Goal: Task Accomplishment & Management: Complete application form

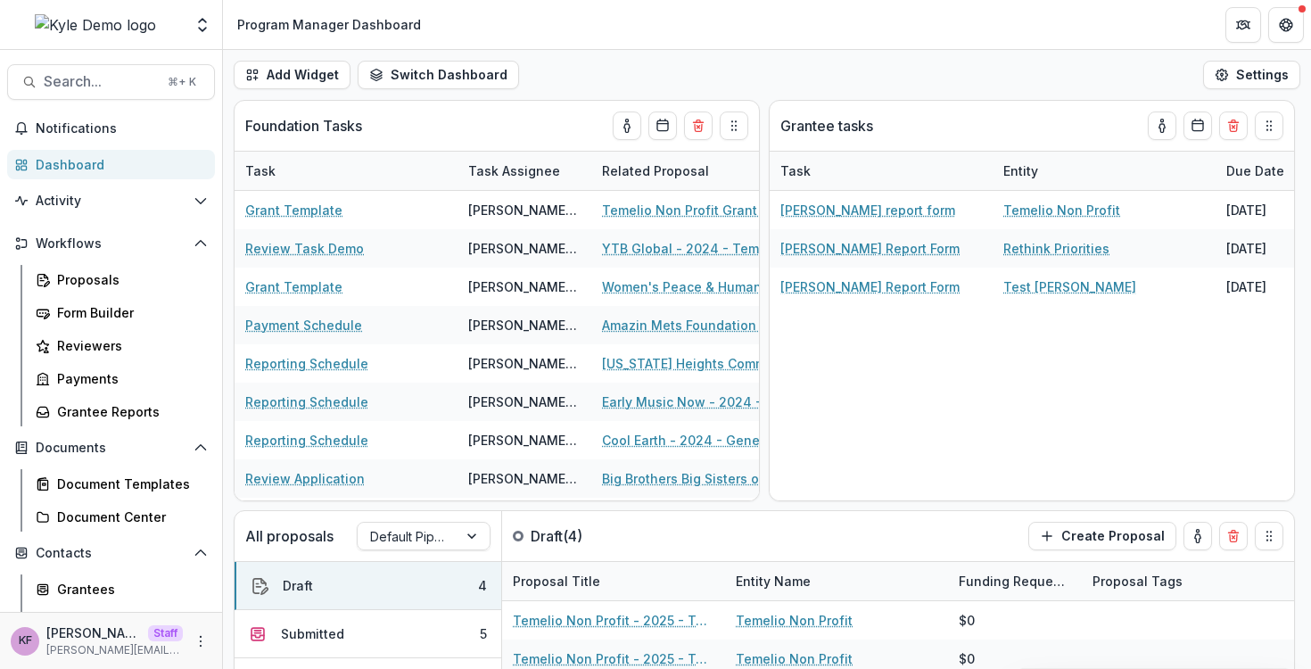
click at [201, 47] on div "Aggregate Analysis Foundations Sandbox Foundation [PERSON_NAME] Demo [PERSON_NA…" at bounding box center [111, 28] width 222 height 42
click at [201, 41] on button "Open entity switcher" at bounding box center [202, 25] width 25 height 36
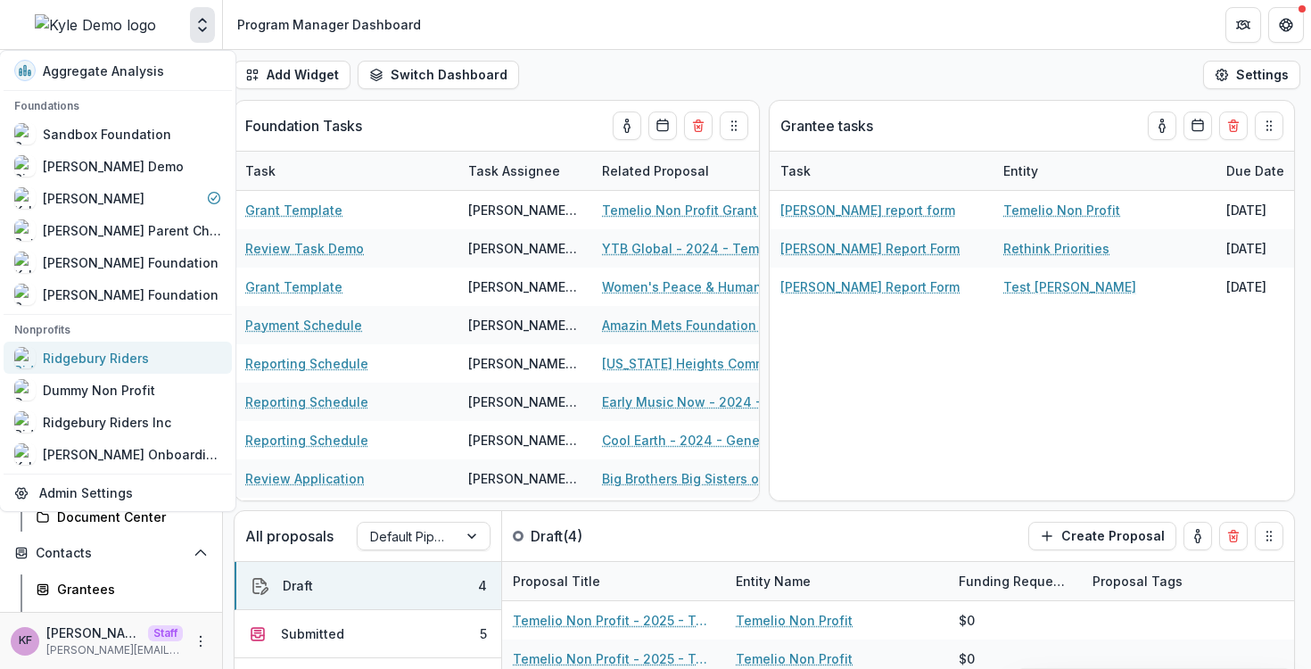
click at [132, 363] on div "Ridgebury Riders" at bounding box center [96, 358] width 106 height 19
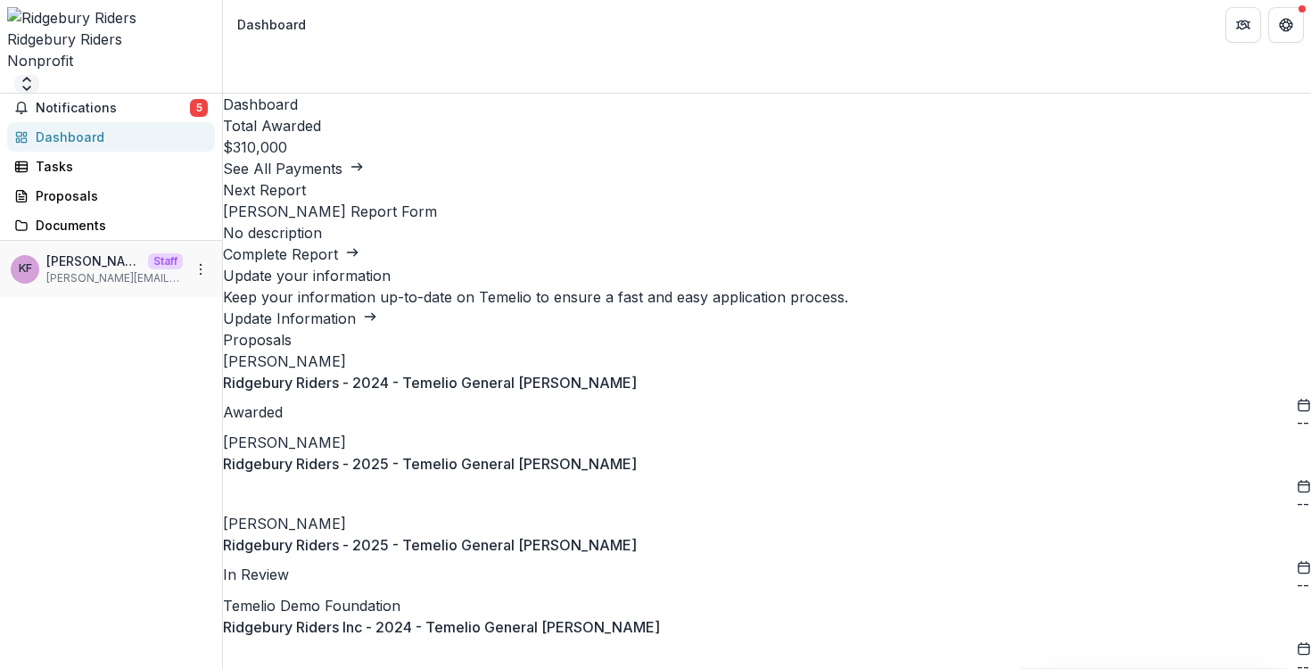
click at [36, 75] on icon "Open entity switcher" at bounding box center [27, 84] width 18 height 18
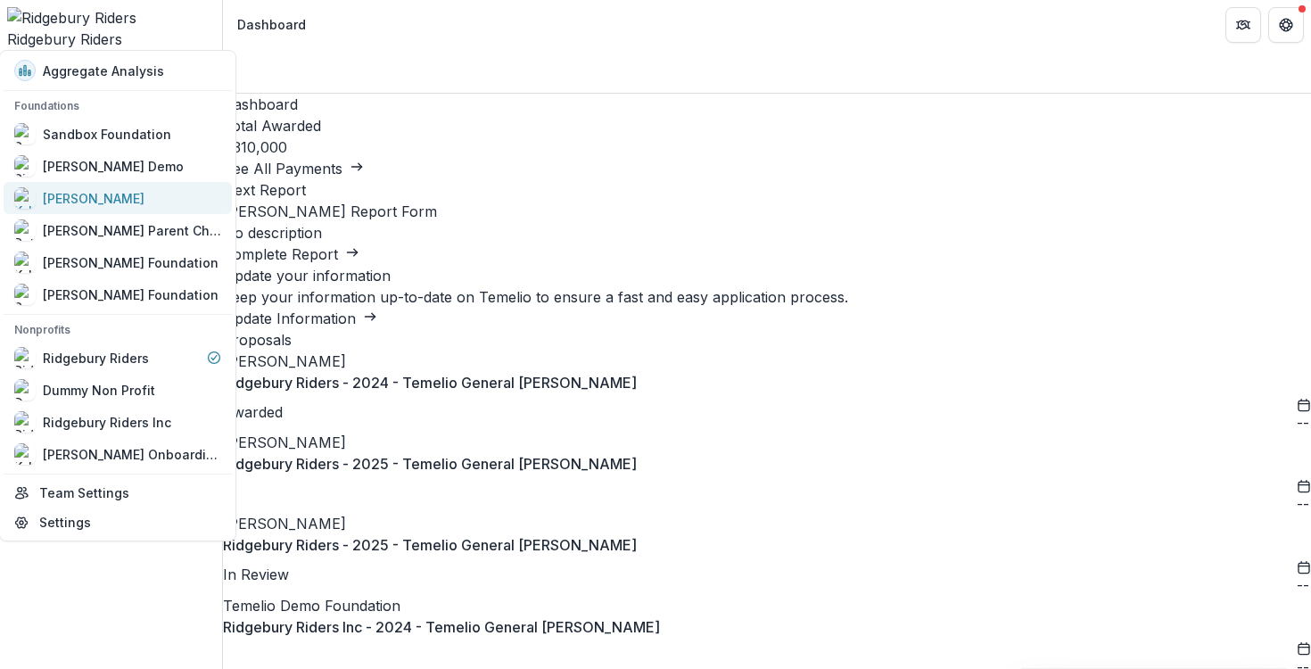
click at [131, 204] on div "[PERSON_NAME]" at bounding box center [117, 197] width 207 height 21
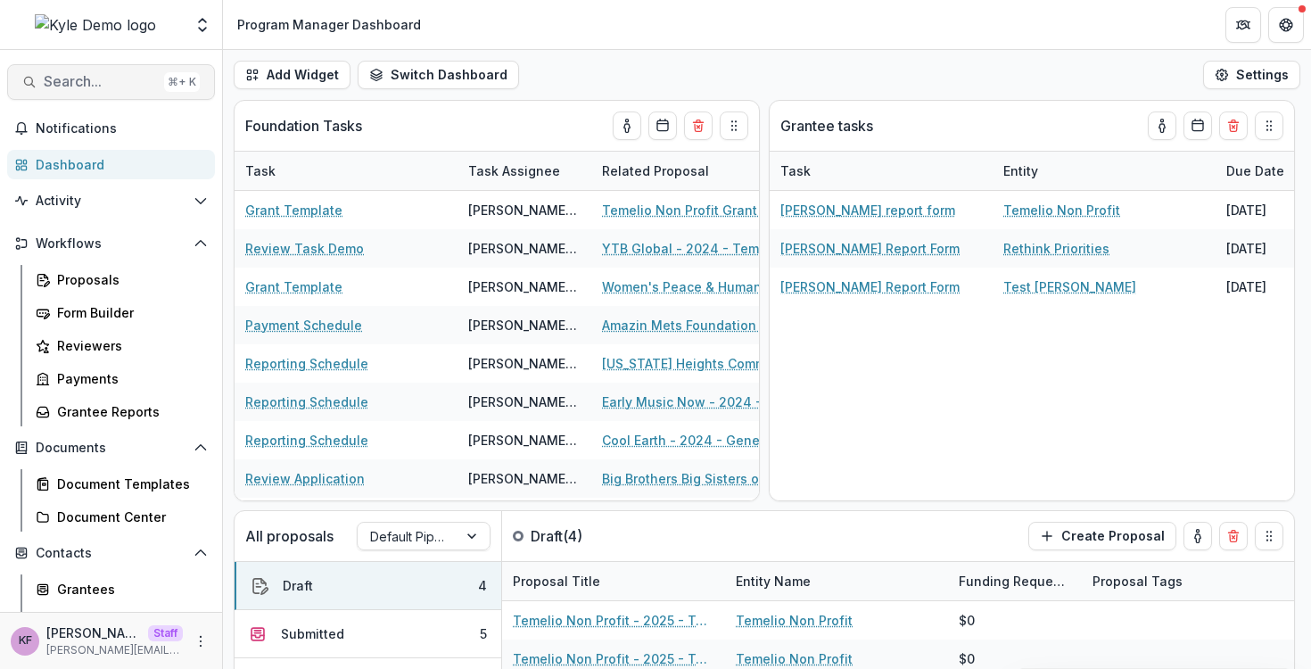
click at [114, 77] on span "Search..." at bounding box center [100, 81] width 113 height 17
type input "******"
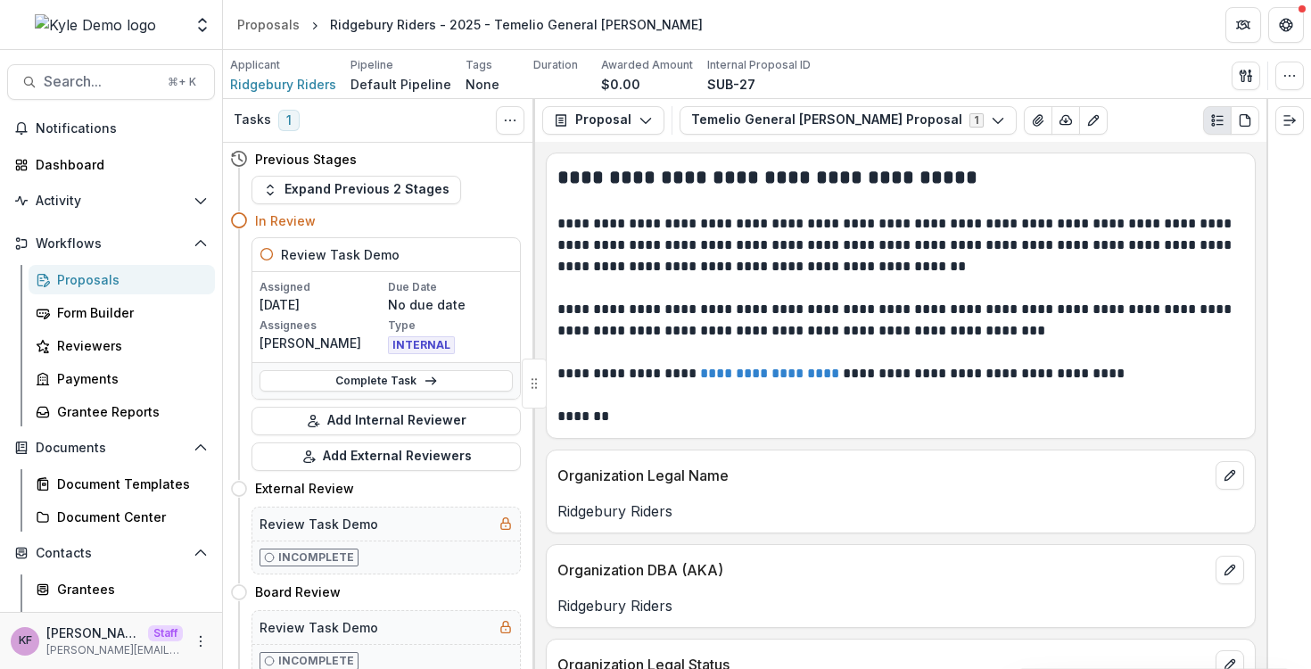
click at [390, 204] on div "In Review" at bounding box center [375, 220] width 291 height 33
click at [390, 201] on button "Expand Previous 2 Stages" at bounding box center [356, 190] width 210 height 29
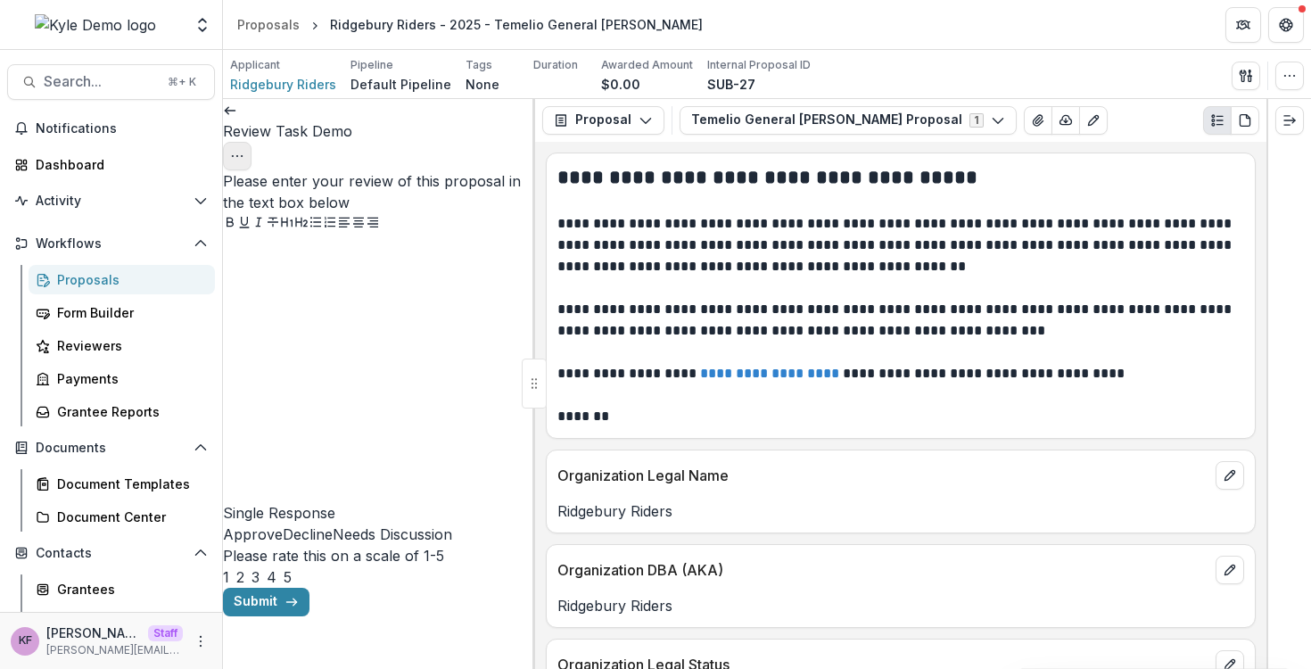
click at [244, 149] on icon "Options" at bounding box center [237, 156] width 14 height 14
click at [460, 201] on button "Cancel Task" at bounding box center [428, 198] width 191 height 29
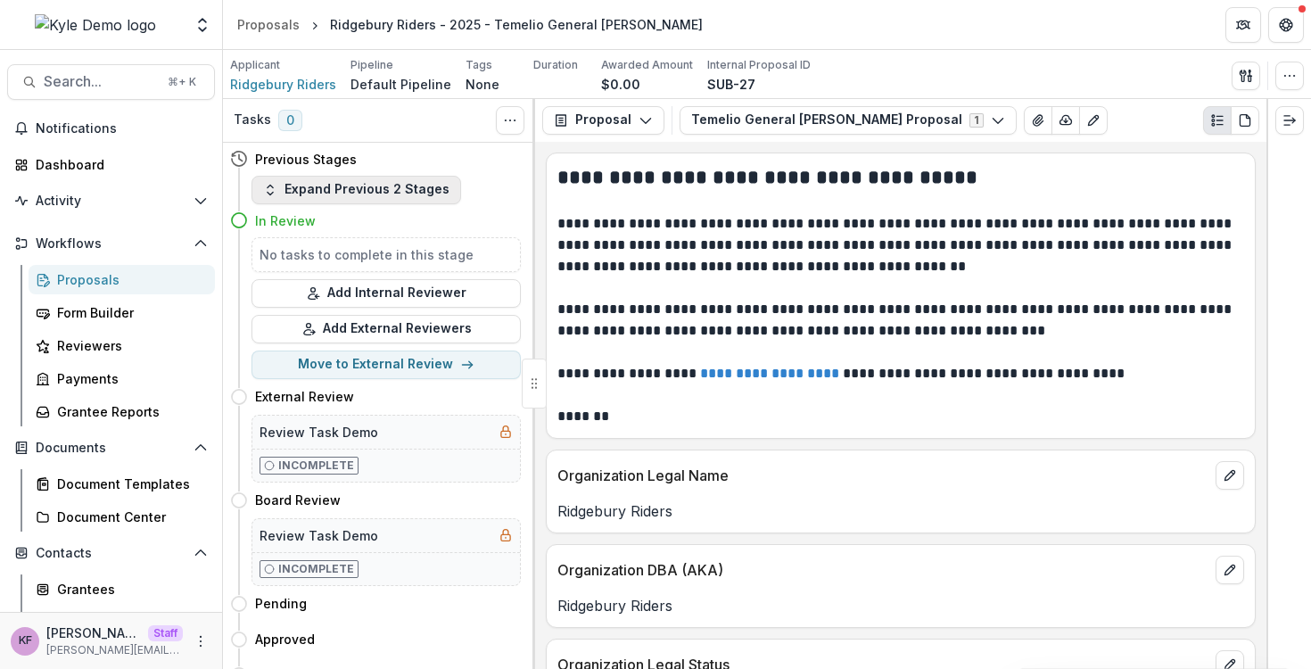
click at [378, 180] on button "Expand Previous 2 Stages" at bounding box center [356, 190] width 210 height 29
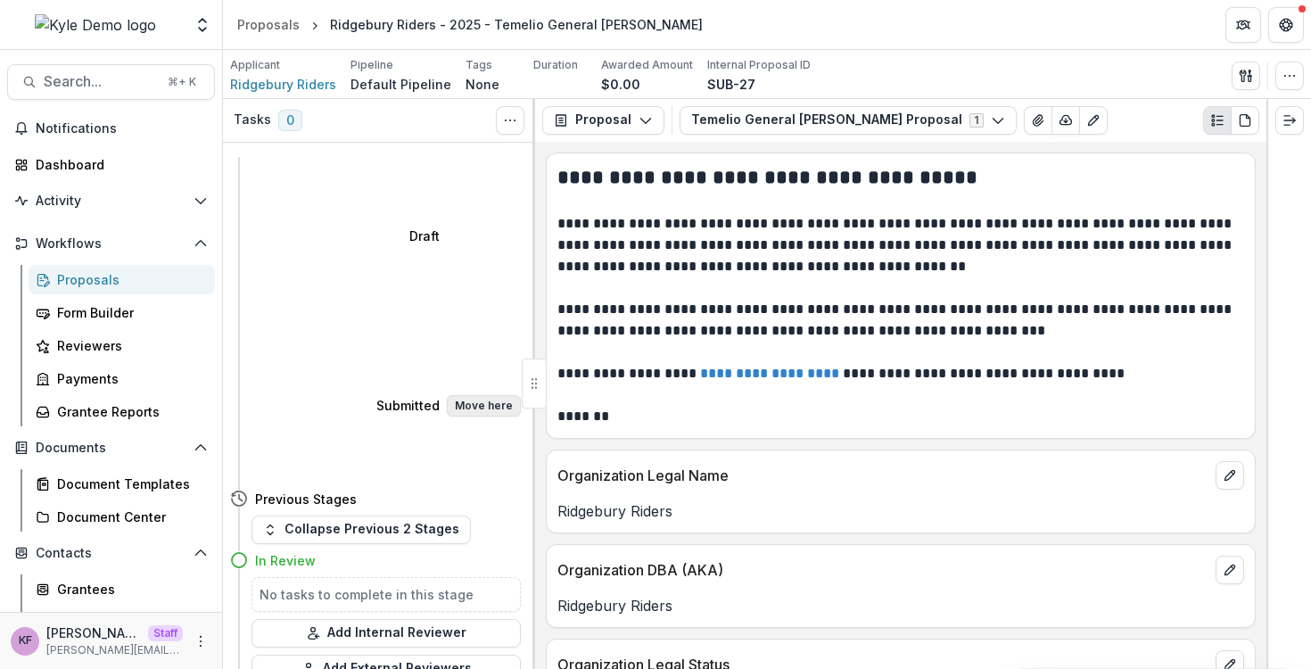
click at [492, 395] on button "Move here" at bounding box center [484, 405] width 74 height 21
select select "*********"
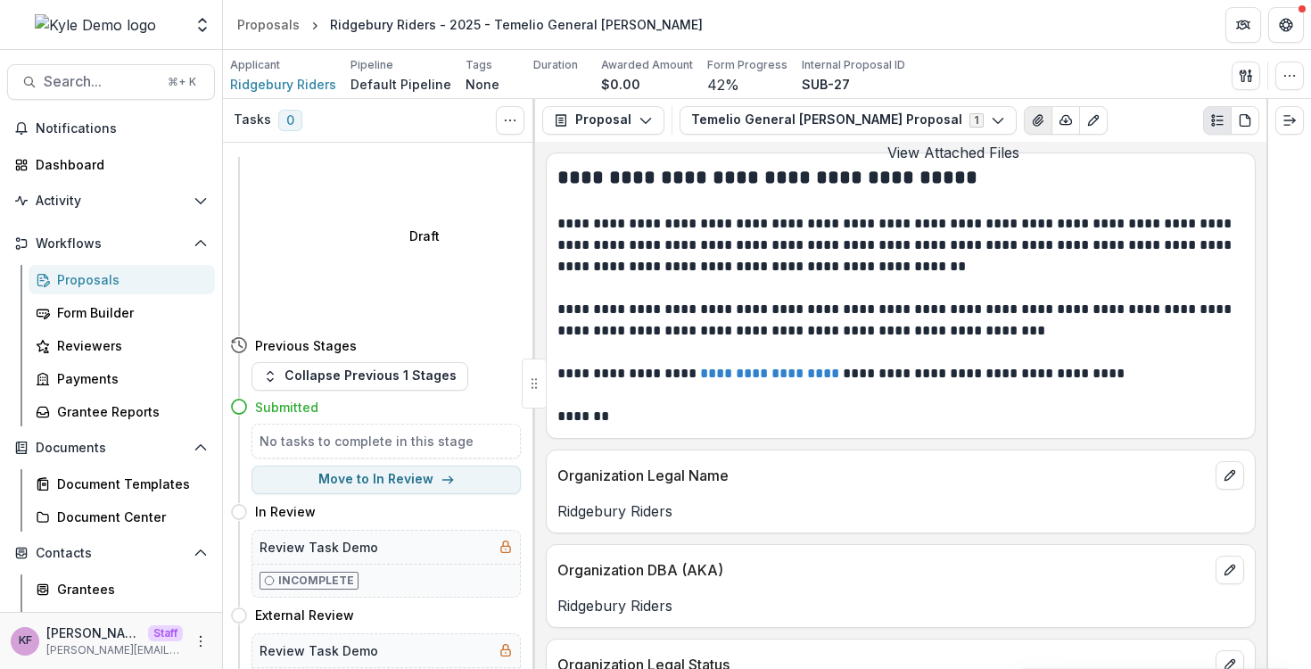
click at [1031, 119] on icon "View Attached Files" at bounding box center [1038, 120] width 14 height 14
click at [297, 91] on span "Ridgebury Riders" at bounding box center [283, 84] width 106 height 19
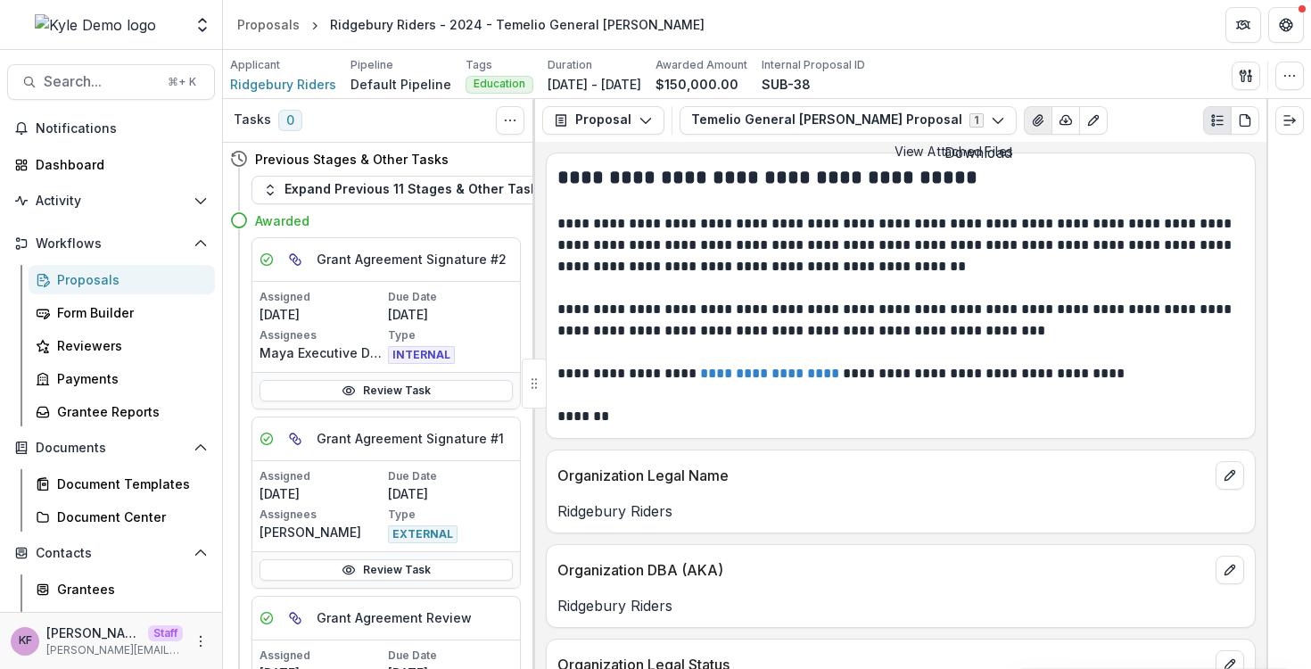
click at [1032, 119] on icon "View Attached Files" at bounding box center [1037, 120] width 10 height 11
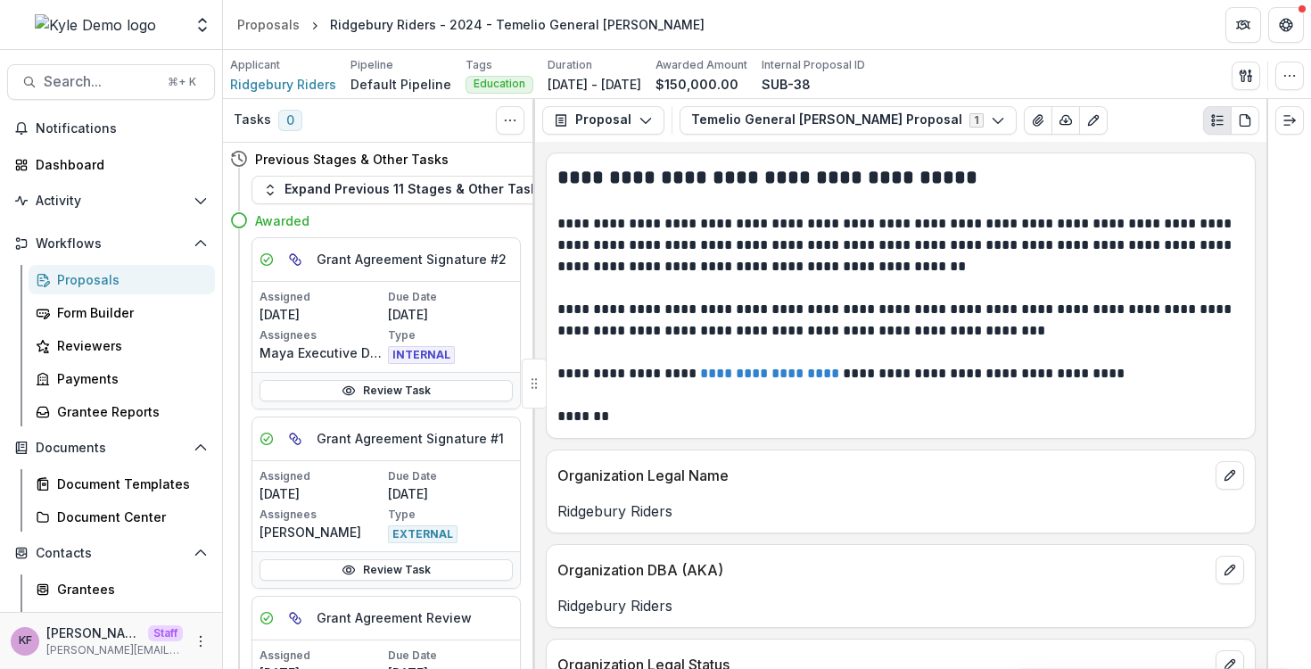
click at [94, 179] on div "Notifications Dashboard Activity Tasks Workflows Proposals Form Builder Reviewe…" at bounding box center [111, 477] width 222 height 727
click at [94, 161] on div "Dashboard" at bounding box center [118, 164] width 165 height 19
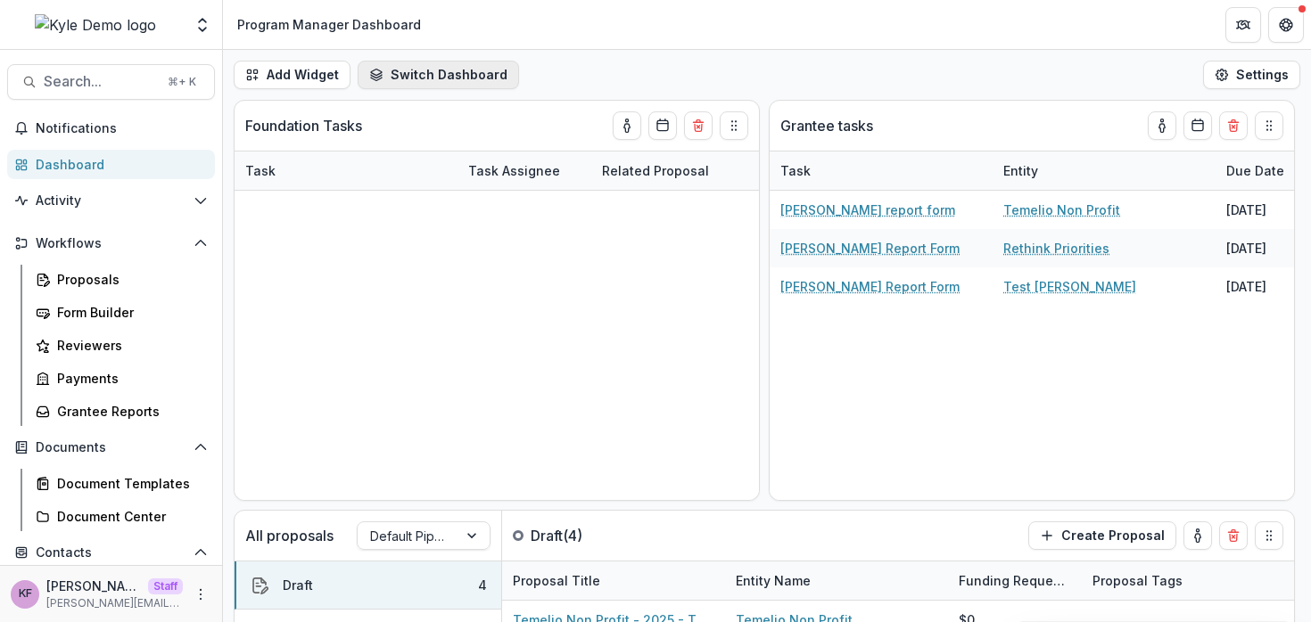
click at [457, 78] on button "Switch Dashboard" at bounding box center [437, 75] width 161 height 29
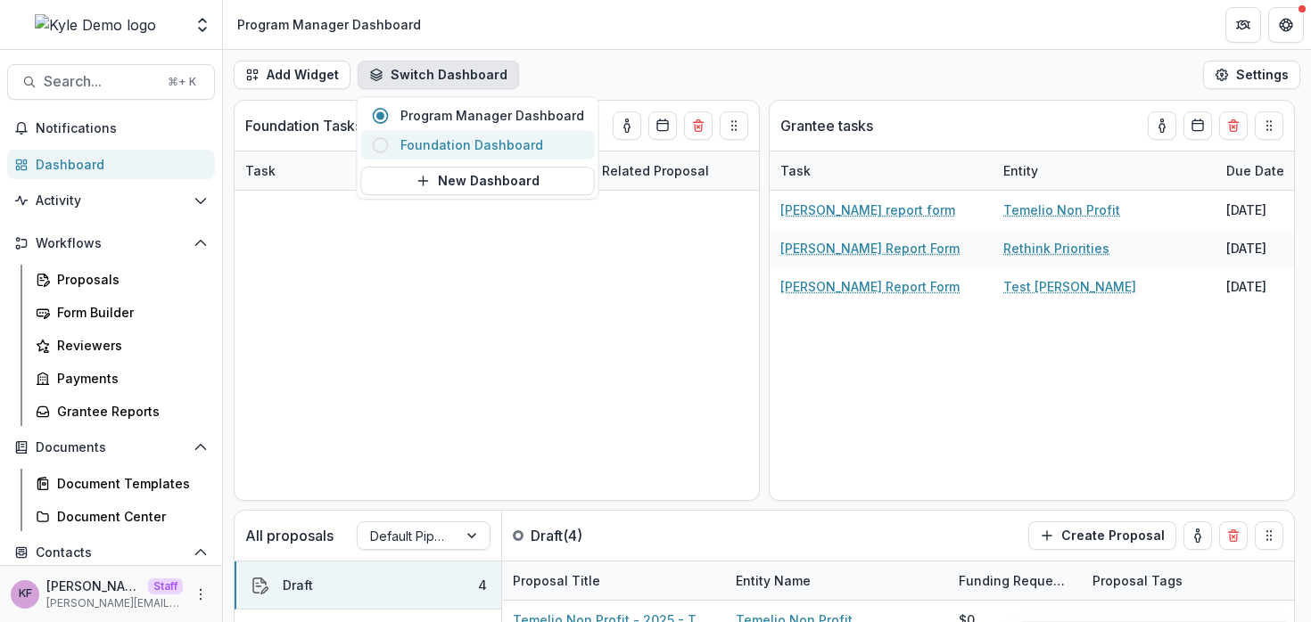
click at [459, 139] on span "Foundation Dashboard" at bounding box center [492, 145] width 184 height 19
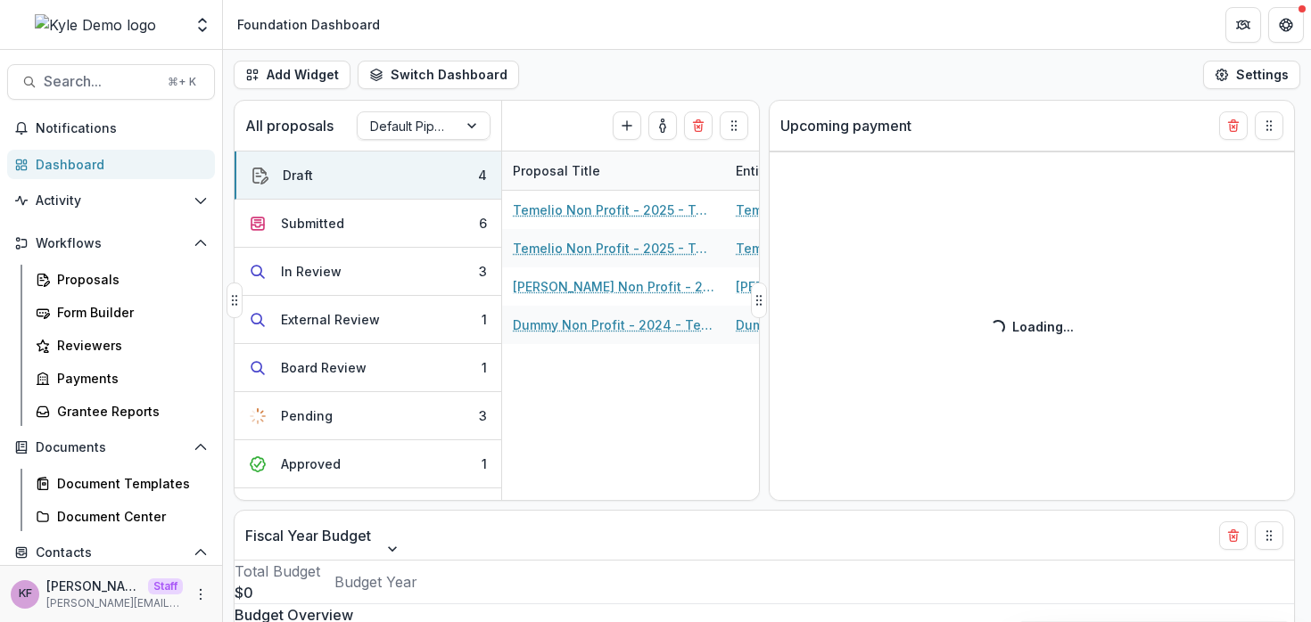
select select "******"
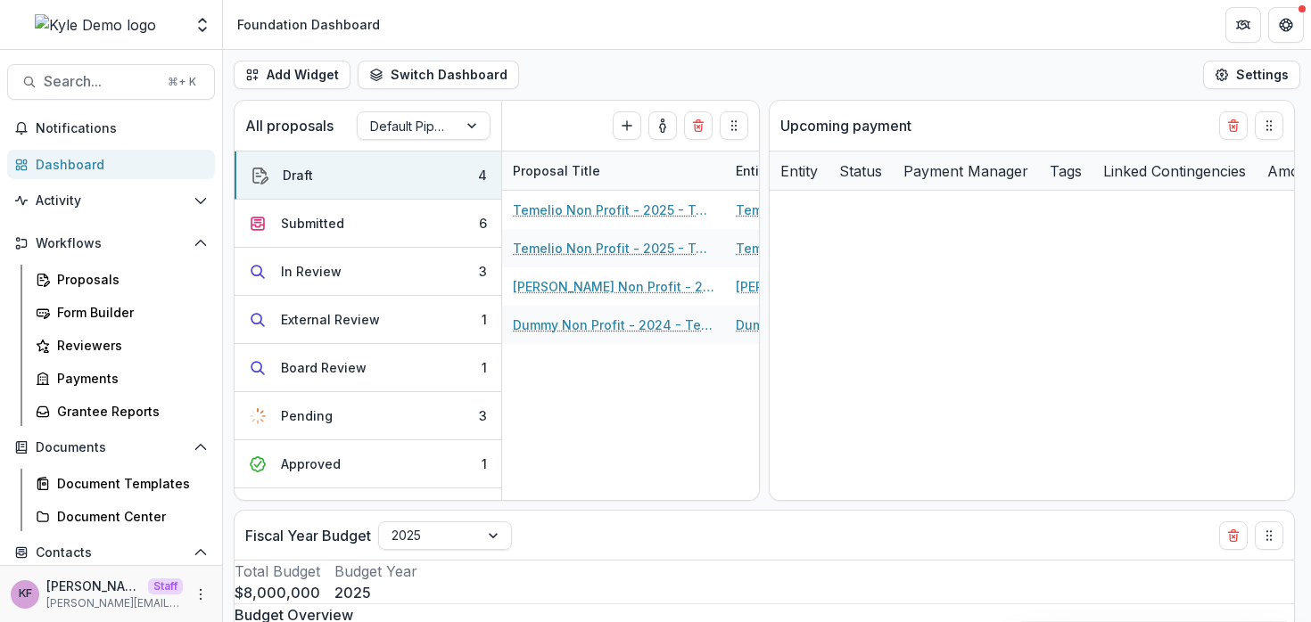
select select "******"
click at [97, 285] on div "Proposals" at bounding box center [129, 279] width 144 height 19
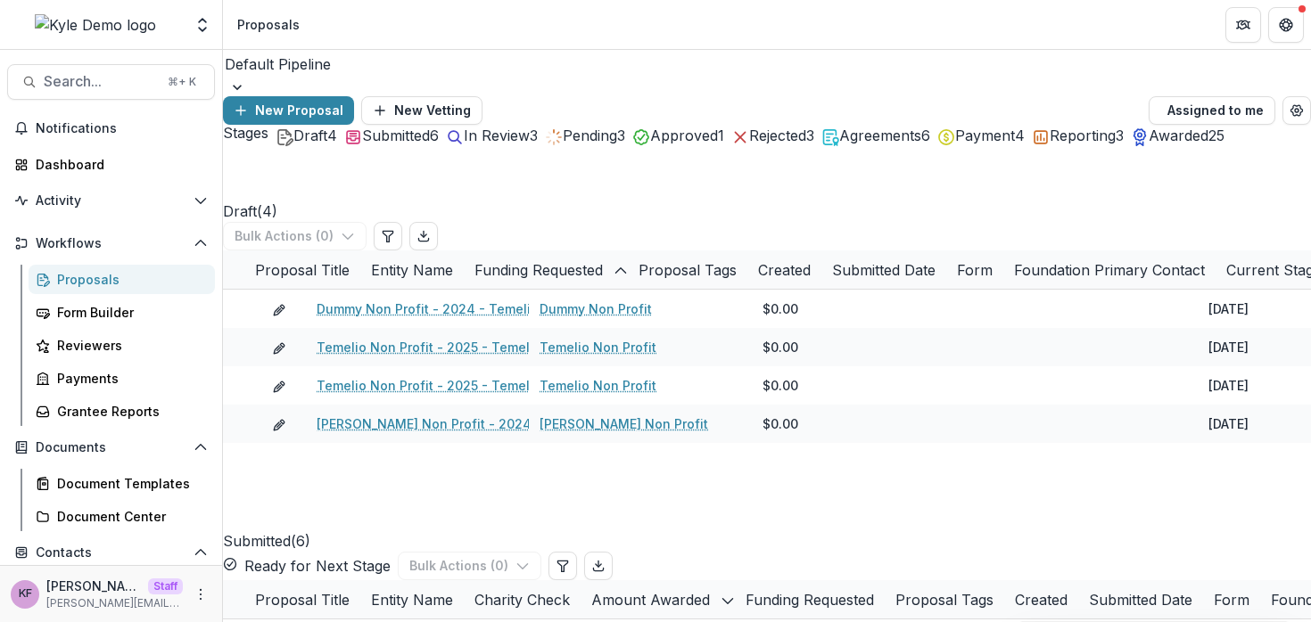
click at [373, 78] on div "Default Pipeline" at bounding box center [767, 64] width 1088 height 29
click at [374, 78] on div "Default Pipeline" at bounding box center [767, 64] width 1088 height 29
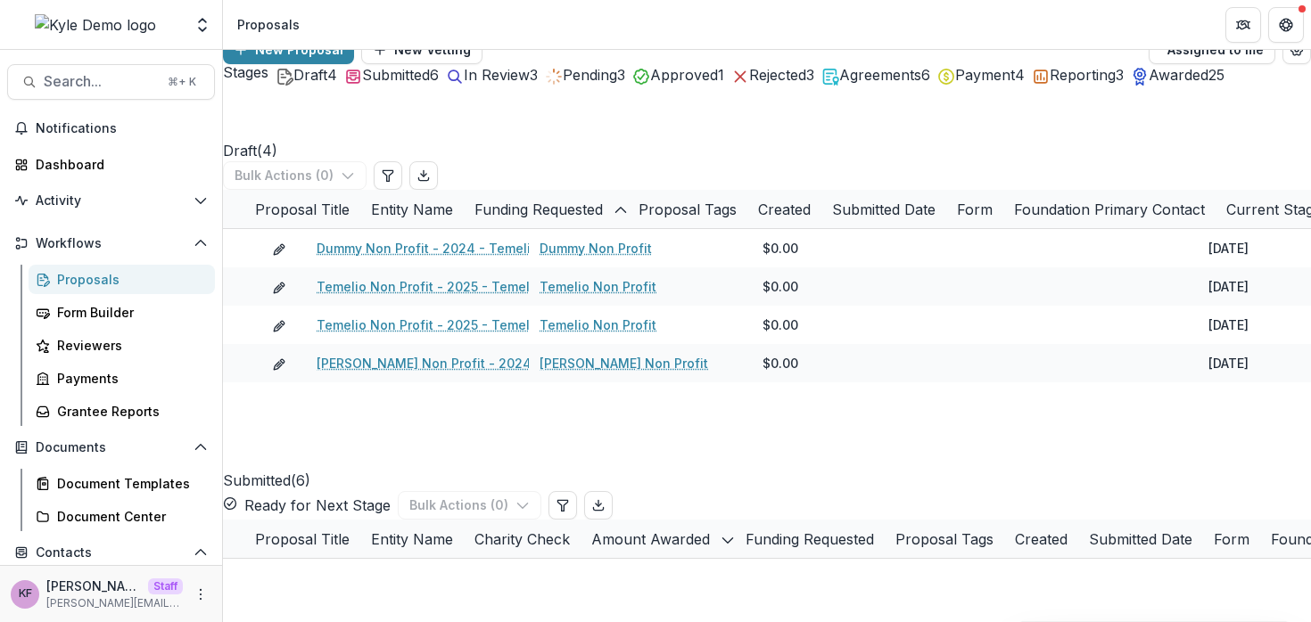
scroll to position [42, 0]
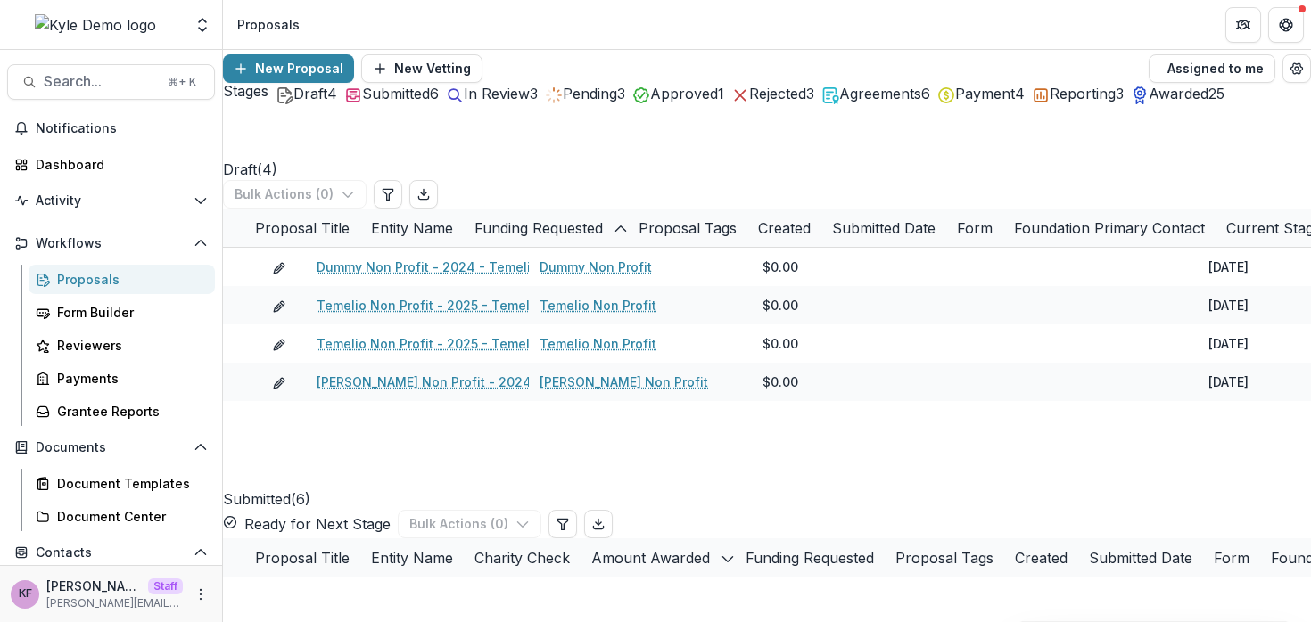
click at [530, 103] on span "In Review" at bounding box center [497, 94] width 66 height 18
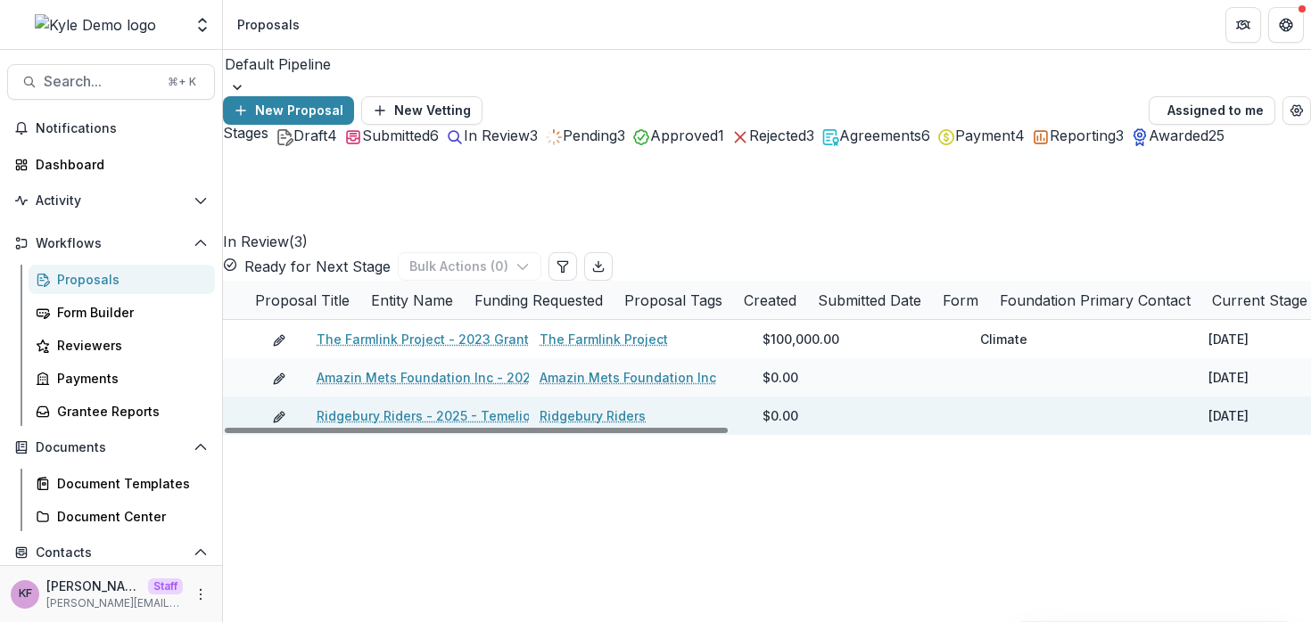
click at [426, 414] on link "Ridgebury Riders - 2025 - Temelio General [PERSON_NAME]" at bounding box center [502, 416] width 373 height 19
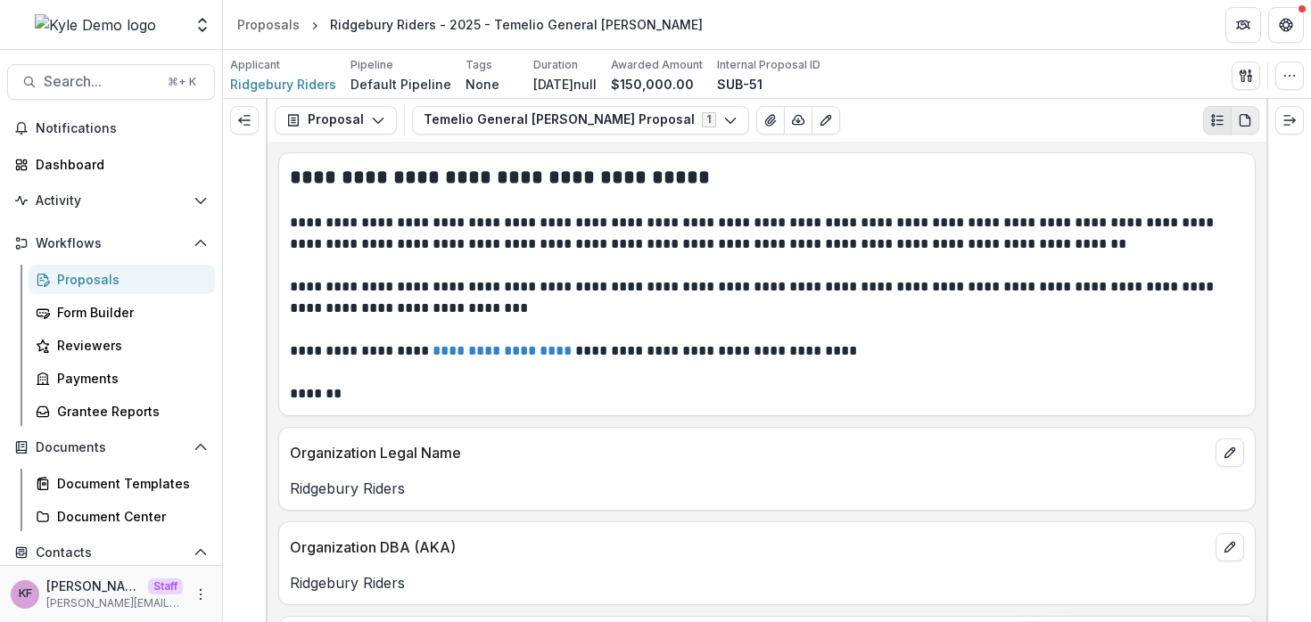
click at [1254, 124] on button "PDF view" at bounding box center [1244, 120] width 29 height 29
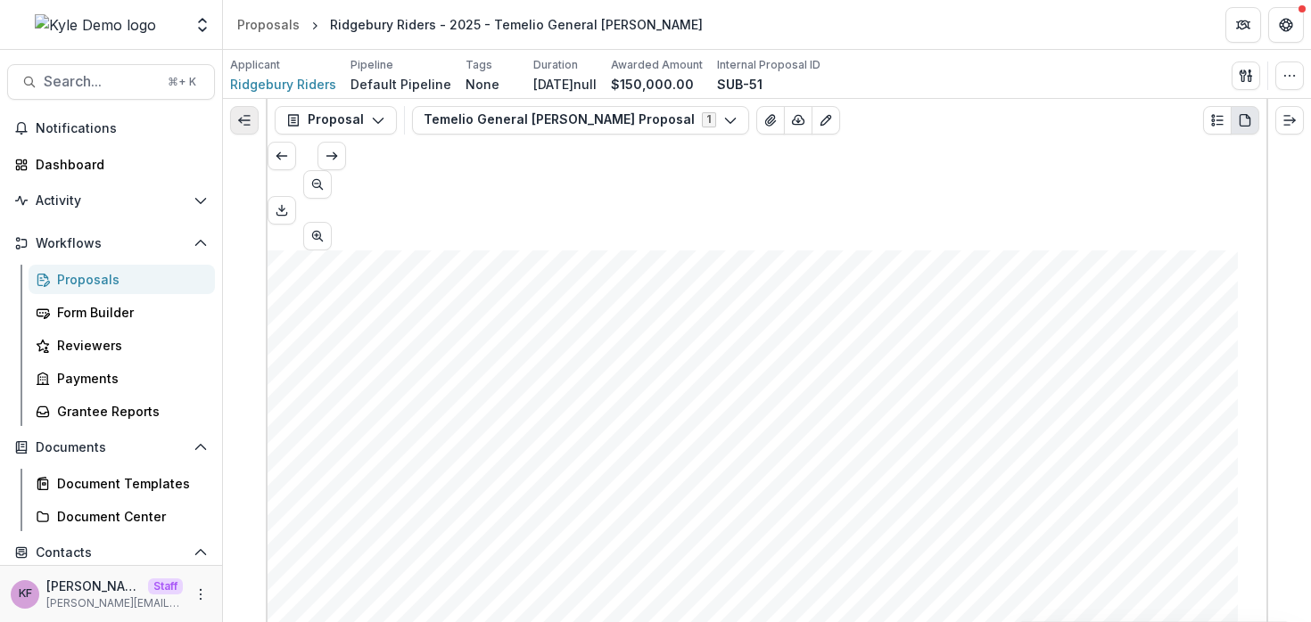
click at [248, 120] on line "Expand left" at bounding box center [244, 120] width 11 height 0
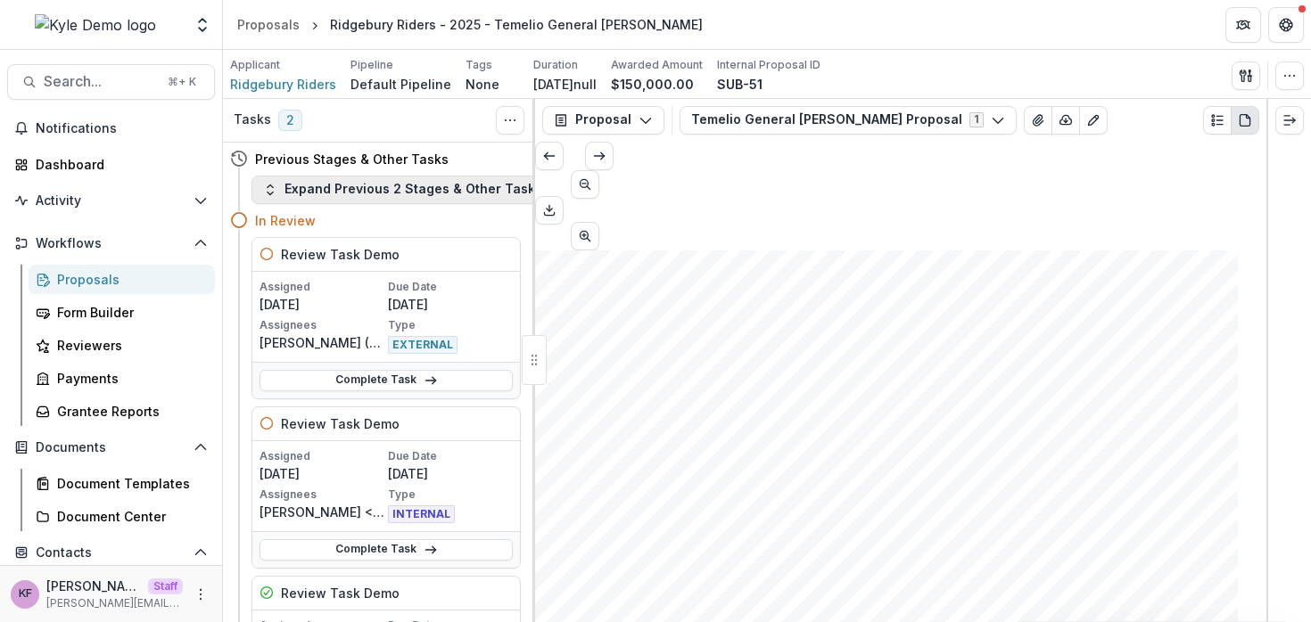
click at [342, 193] on button "Expand Previous 2 Stages & Other Tasks" at bounding box center [402, 190] width 302 height 29
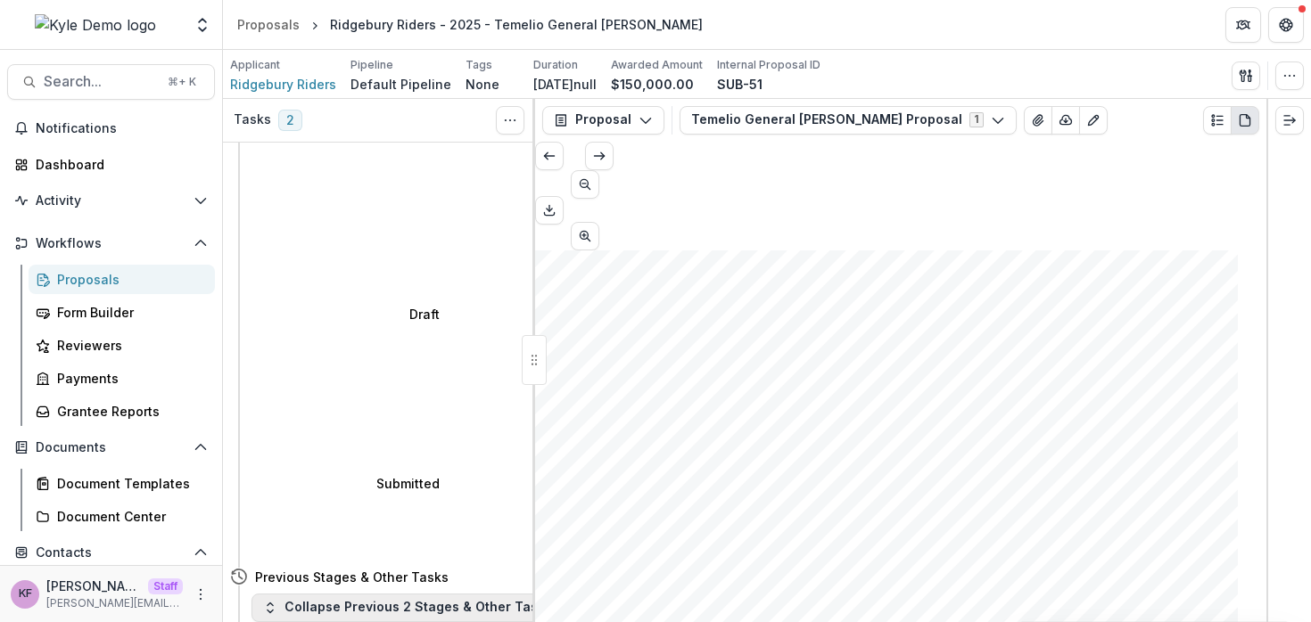
scroll to position [160, 0]
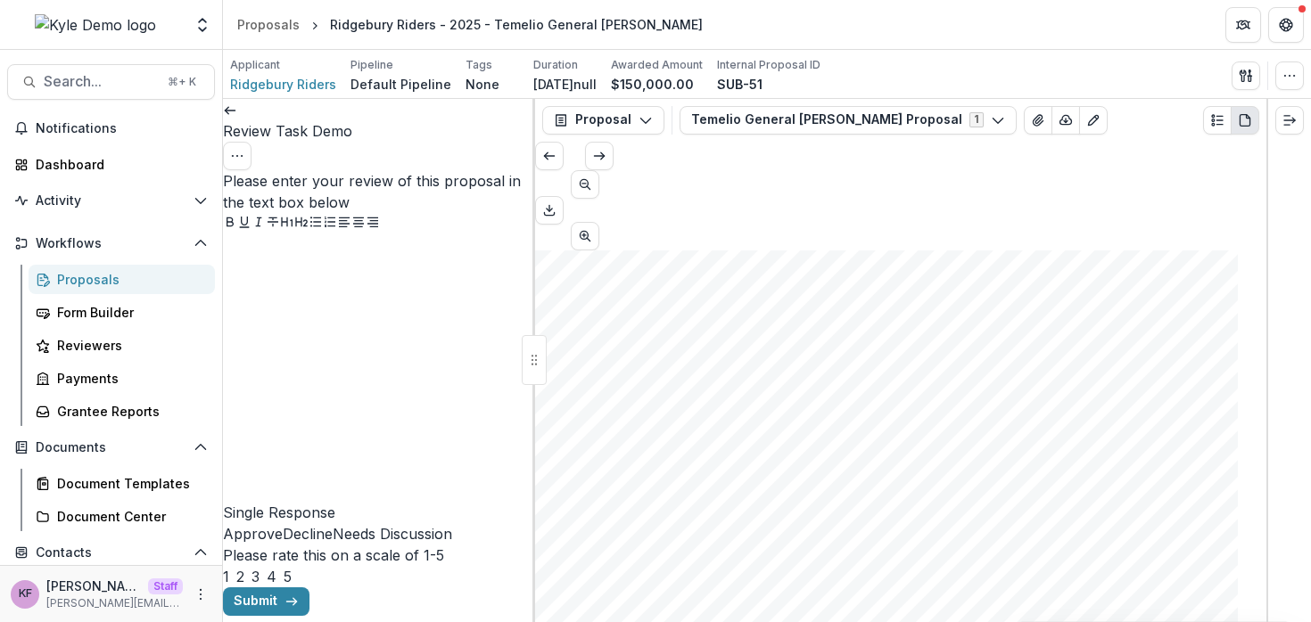
scroll to position [14, 0]
click at [413, 380] on div at bounding box center [379, 367] width 312 height 267
click at [323, 216] on icon "Bullet List" at bounding box center [315, 222] width 14 height 14
click at [237, 119] on link at bounding box center [230, 110] width 14 height 18
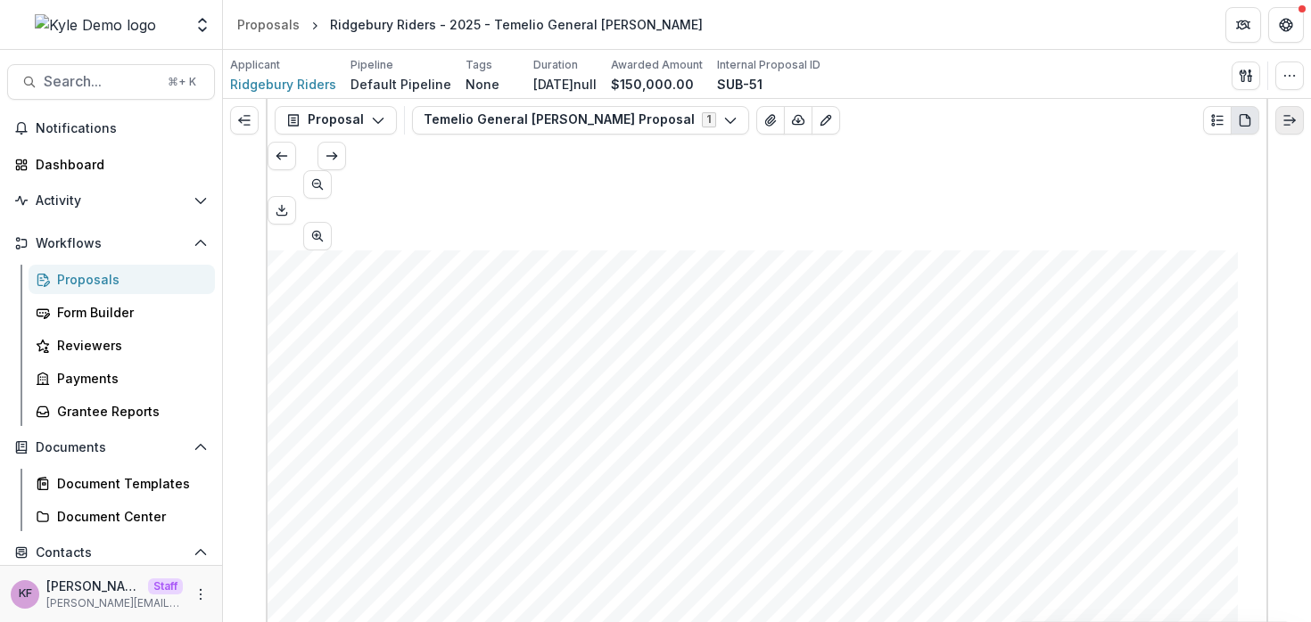
click at [1297, 118] on button "Expand right" at bounding box center [1289, 120] width 29 height 29
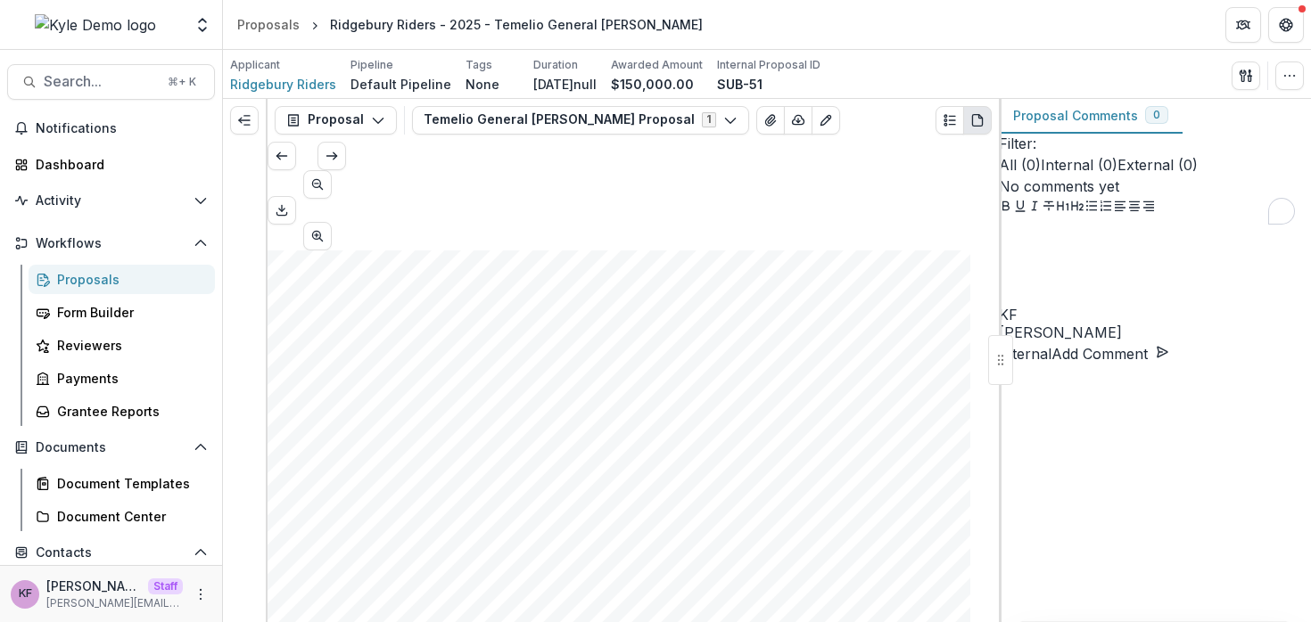
click at [1063, 308] on div "To enrich screen reader interactions, please activate Accessibility in Grammarl…" at bounding box center [1154, 262] width 312 height 89
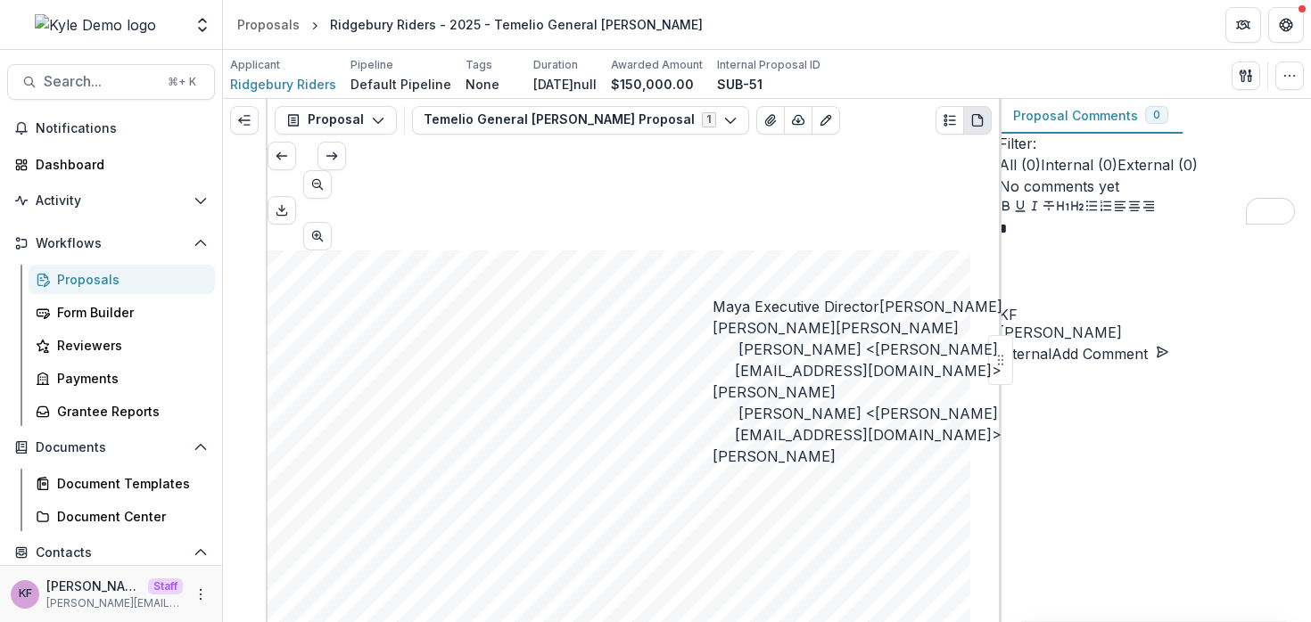
click at [1051, 308] on div "*" at bounding box center [1154, 262] width 312 height 89
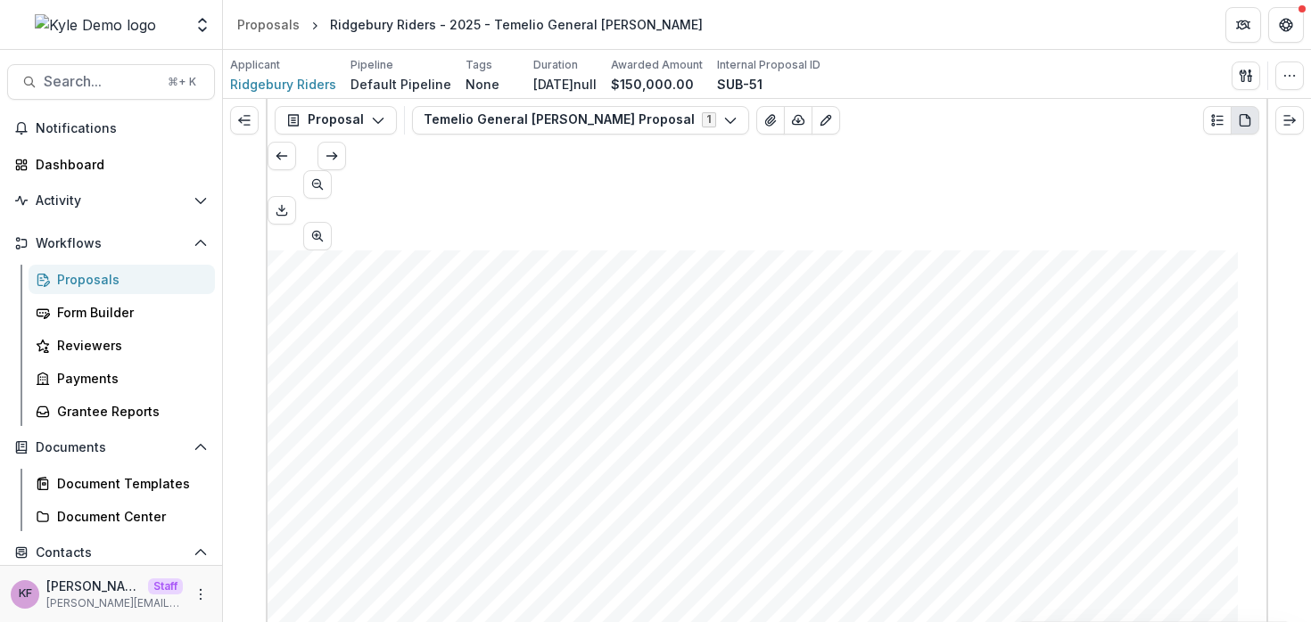
click at [115, 274] on div "Proposals" at bounding box center [129, 279] width 144 height 19
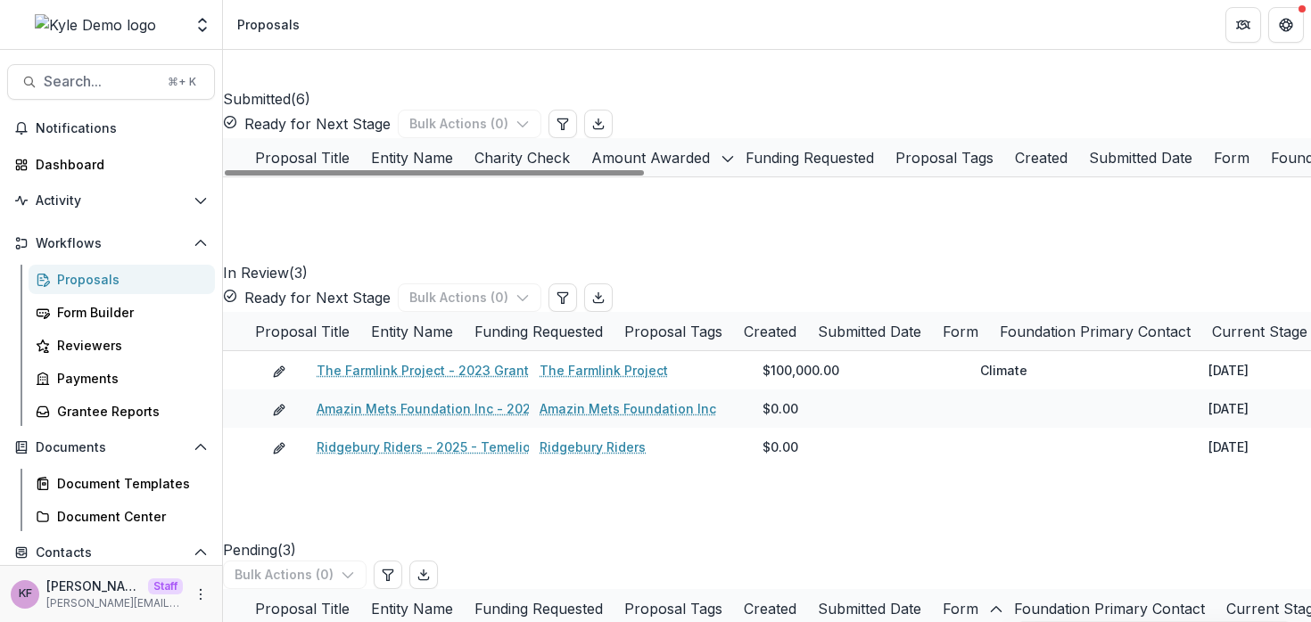
scroll to position [451, 0]
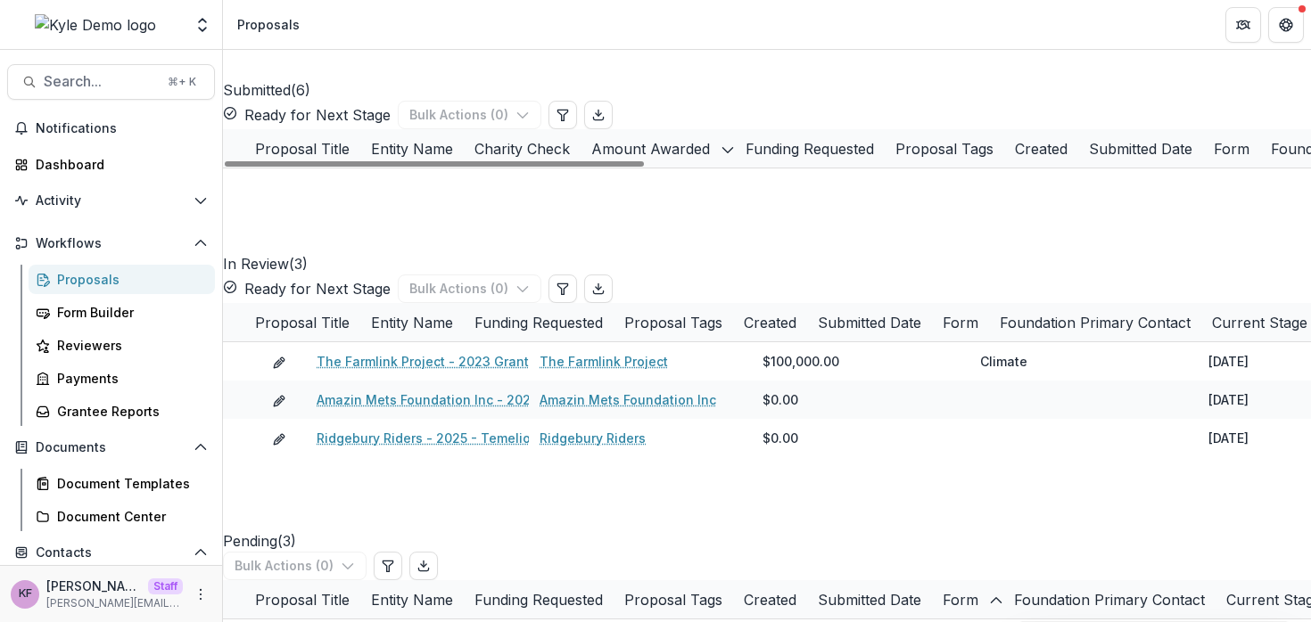
click at [401, 389] on link "Ridgebury Riders - 2025 - Temelio General [PERSON_NAME]" at bounding box center [524, 379] width 373 height 19
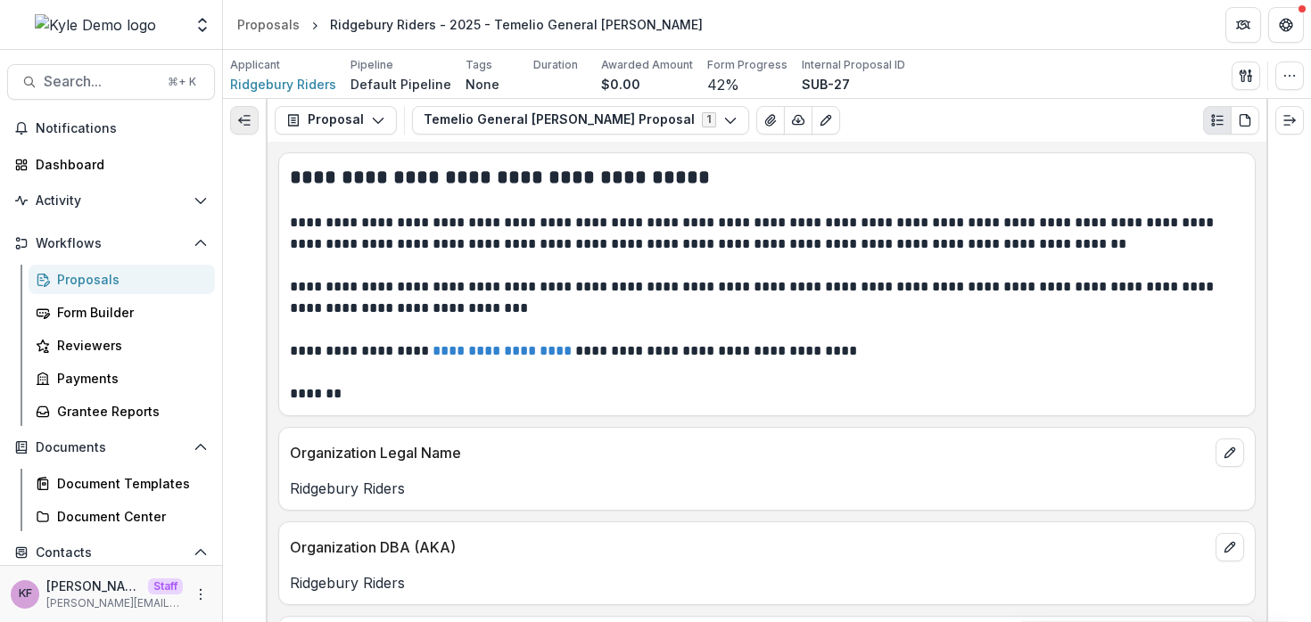
click at [239, 129] on button "Expand left" at bounding box center [244, 120] width 29 height 29
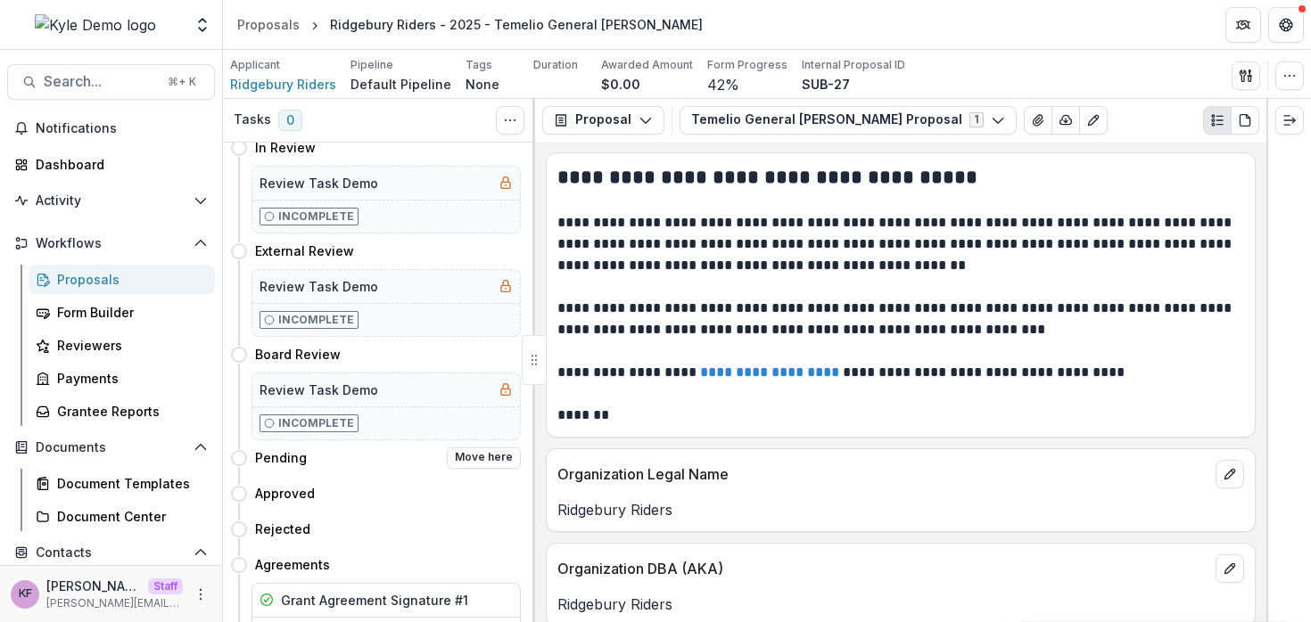
scroll to position [255, 0]
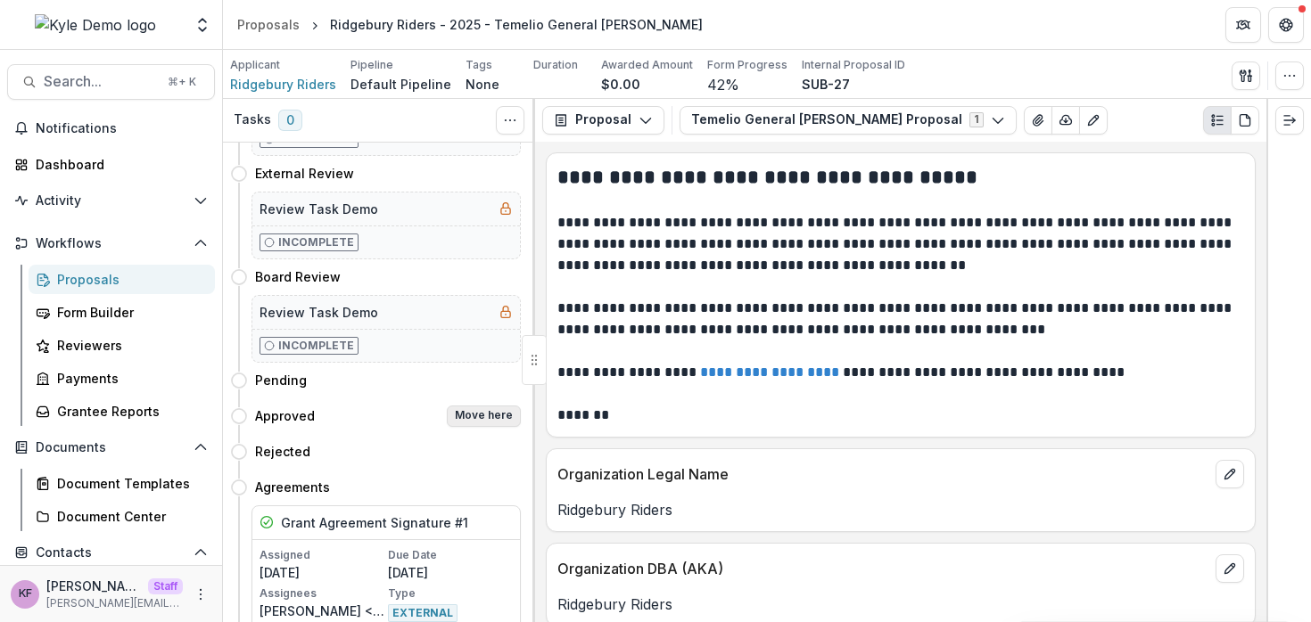
click at [475, 411] on button "Move here" at bounding box center [484, 416] width 74 height 21
select select "********"
select select "**********"
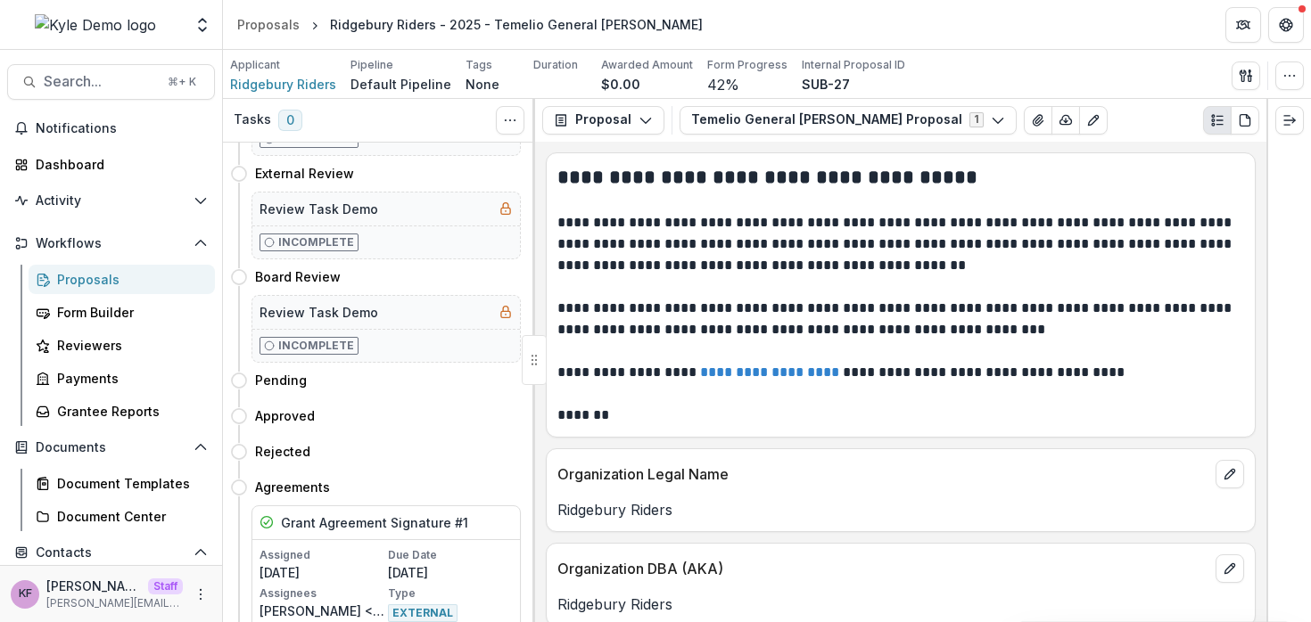
scroll to position [627, 0]
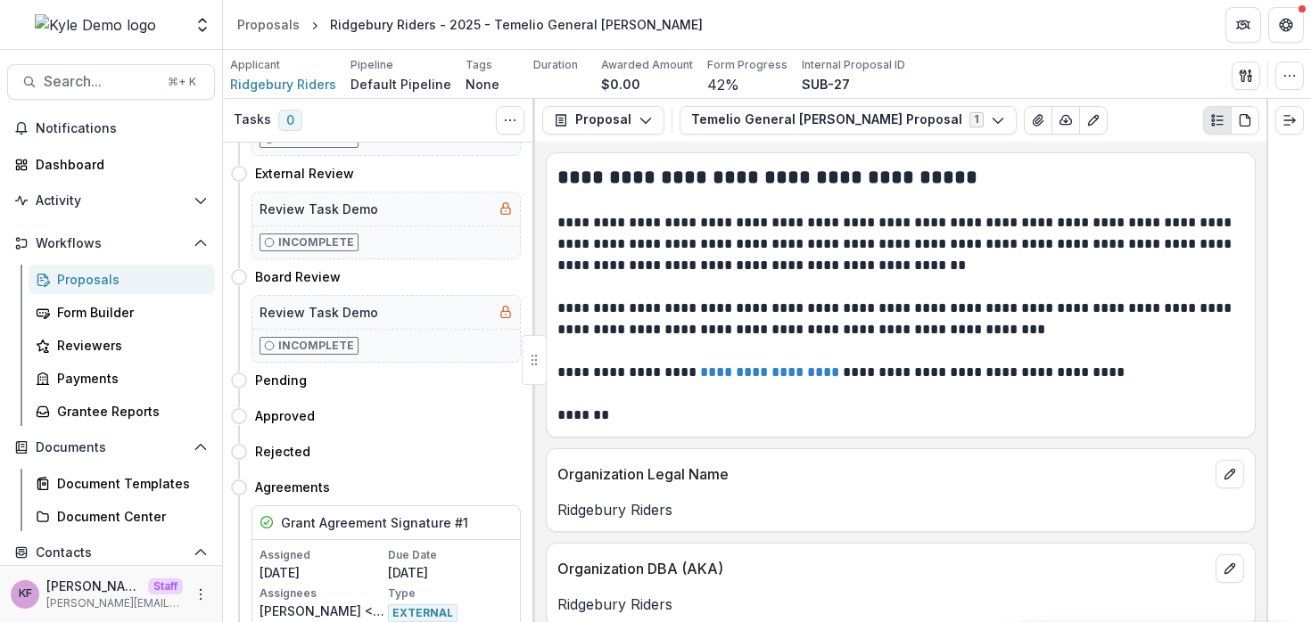
type input "*****"
type input "**********"
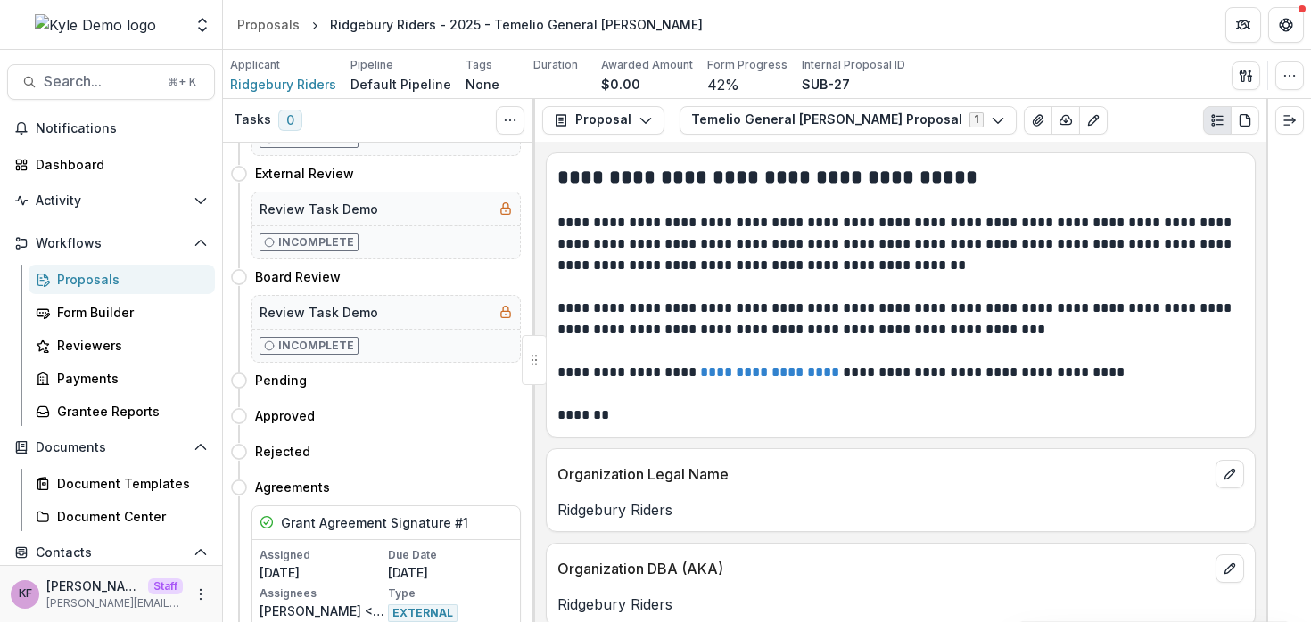
scroll to position [475, 0]
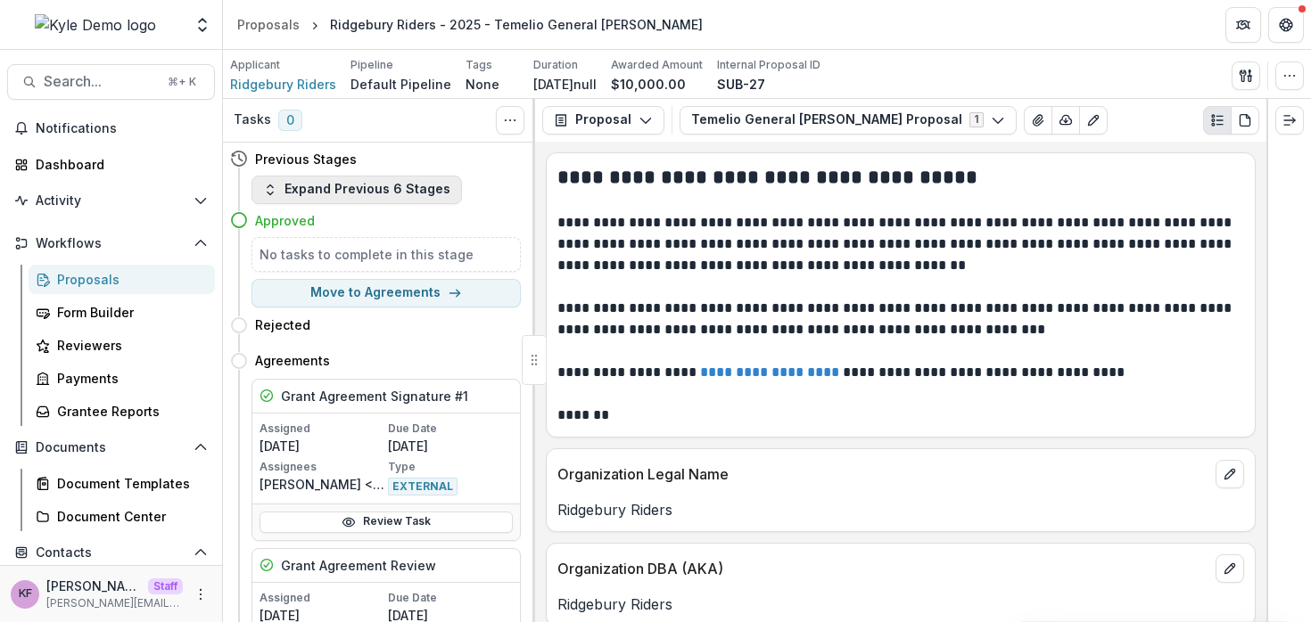
click at [371, 190] on button "Expand Previous 6 Stages" at bounding box center [356, 190] width 210 height 29
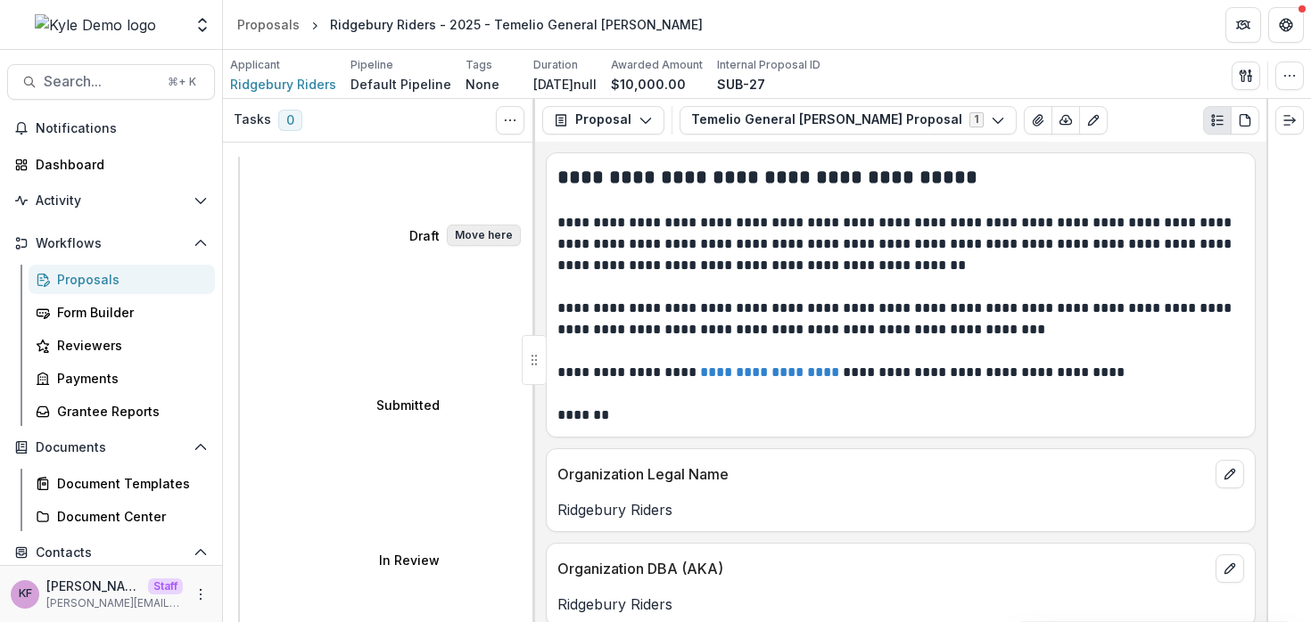
click at [495, 225] on button "Move here" at bounding box center [484, 235] width 74 height 21
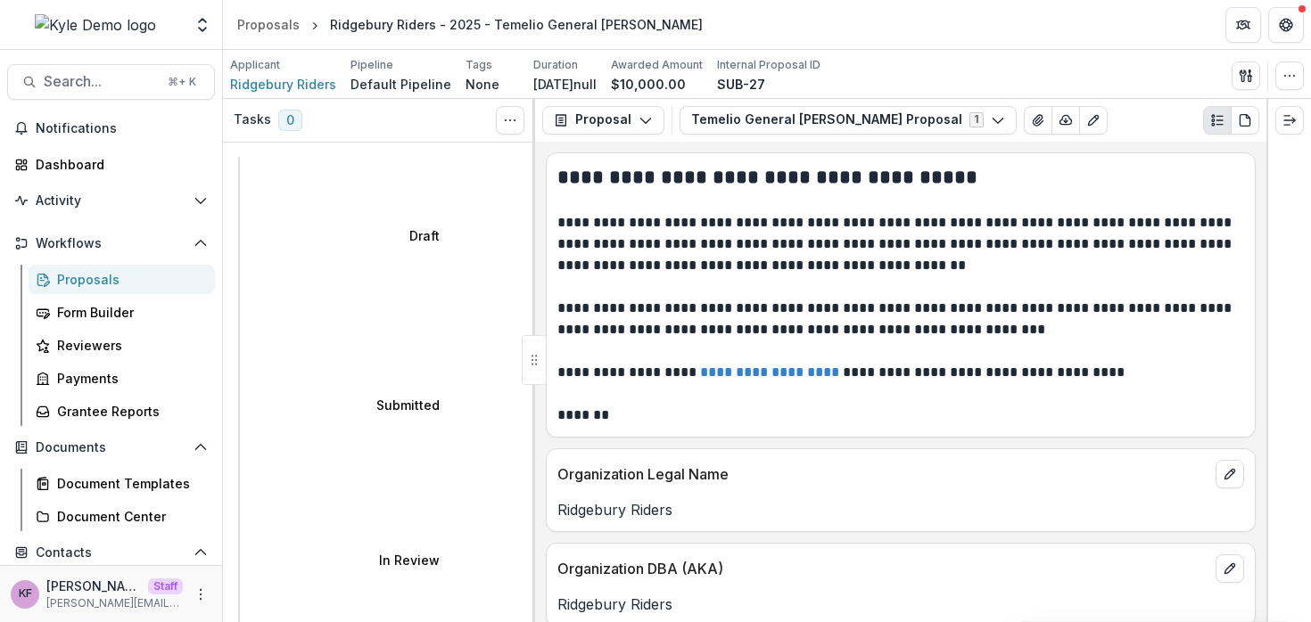
scroll to position [174, 0]
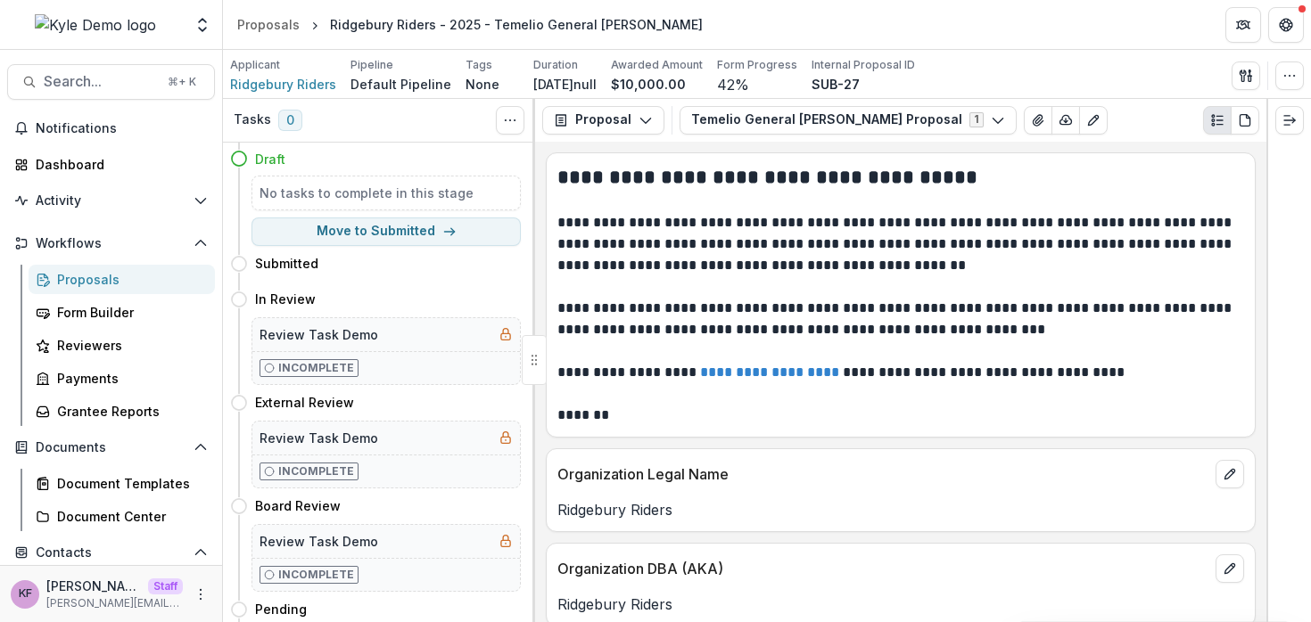
click at [65, 276] on div "Proposals" at bounding box center [129, 279] width 144 height 19
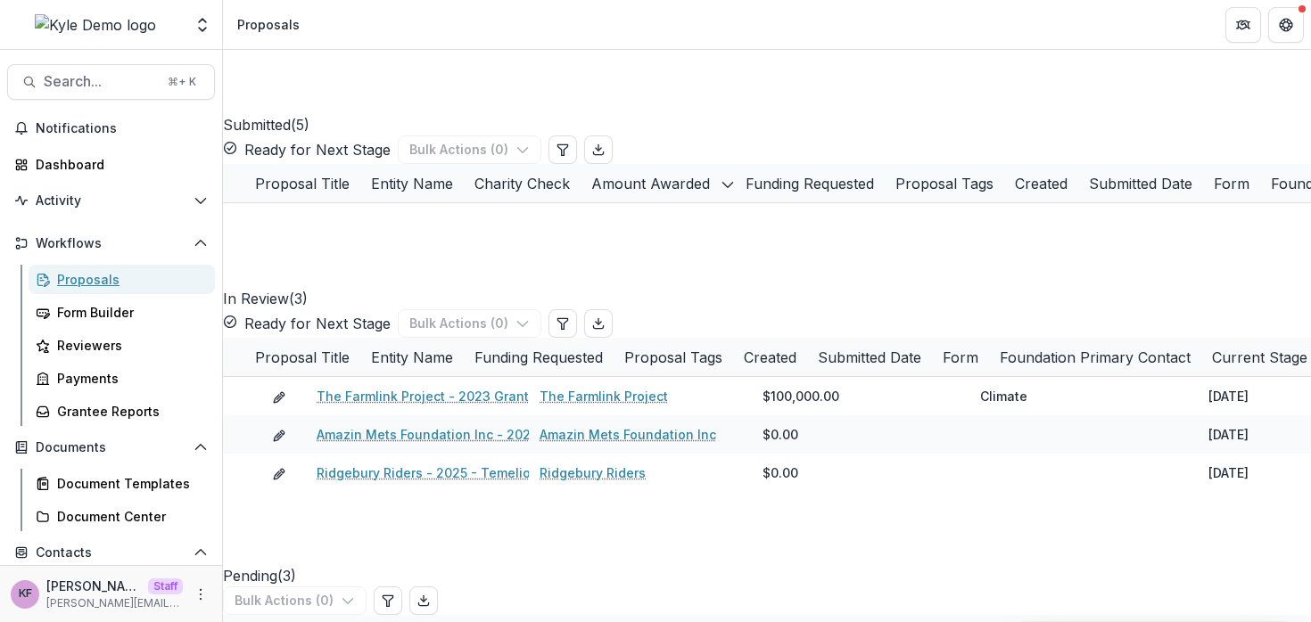
scroll to position [386, 0]
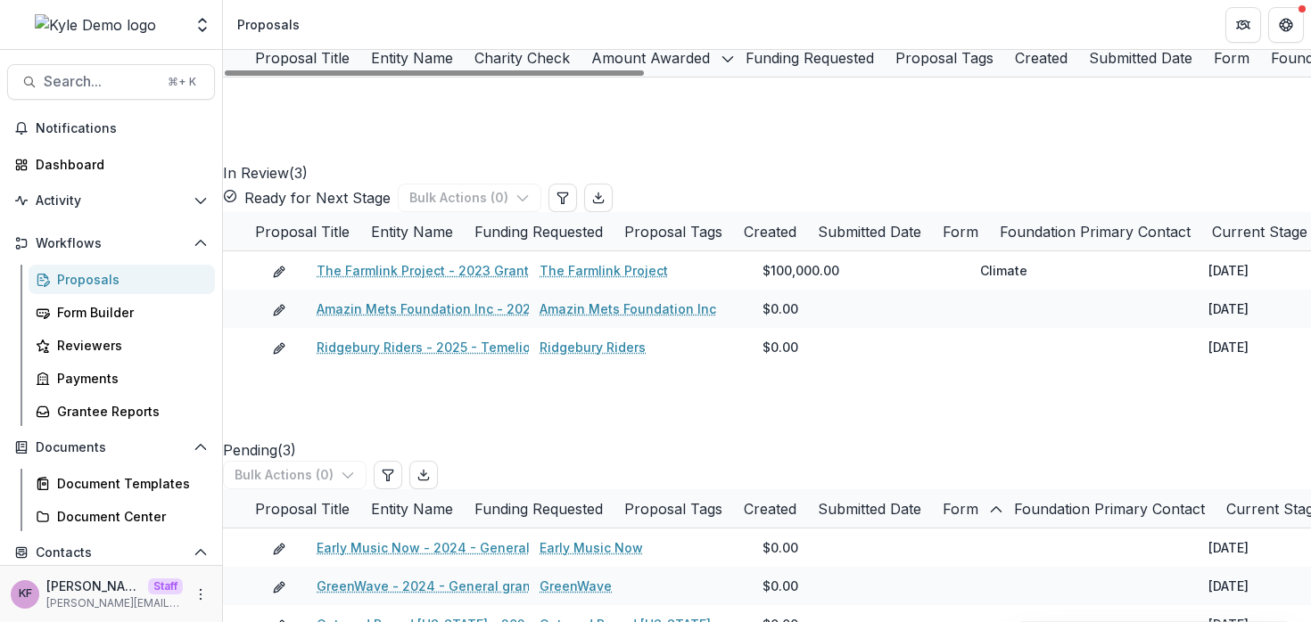
click at [223, 58] on span at bounding box center [223, 58] width 0 height 0
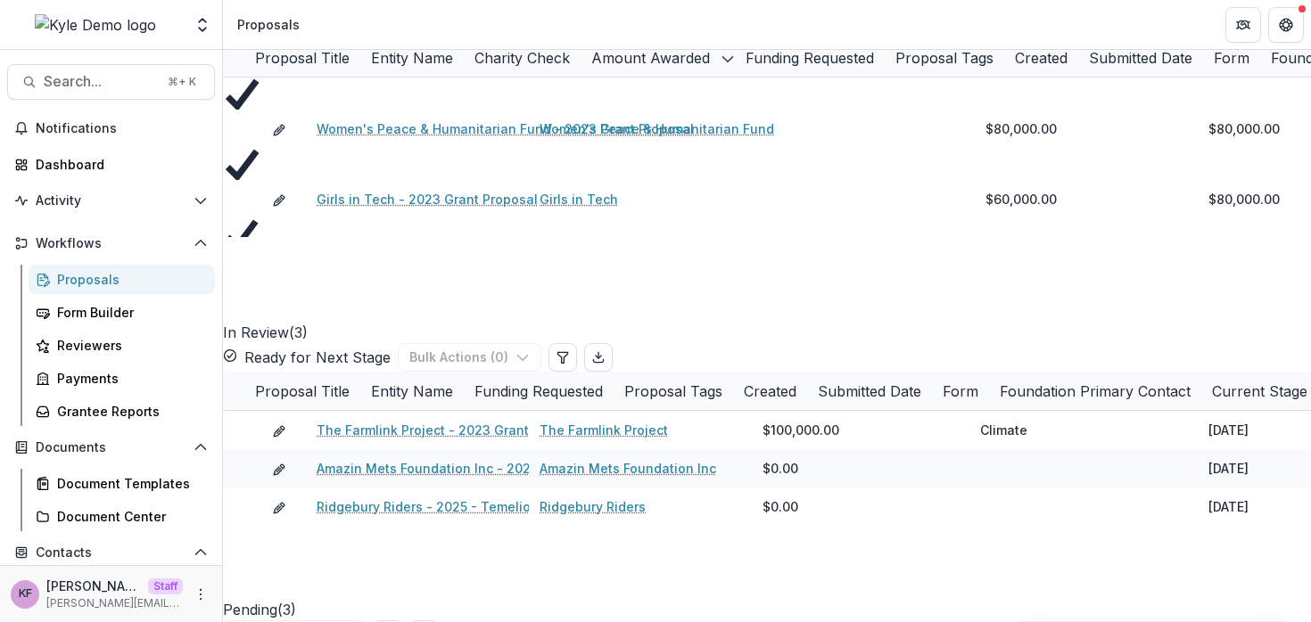
click at [540, 38] on button "Bulk Actions ( 5 )" at bounding box center [469, 24] width 143 height 29
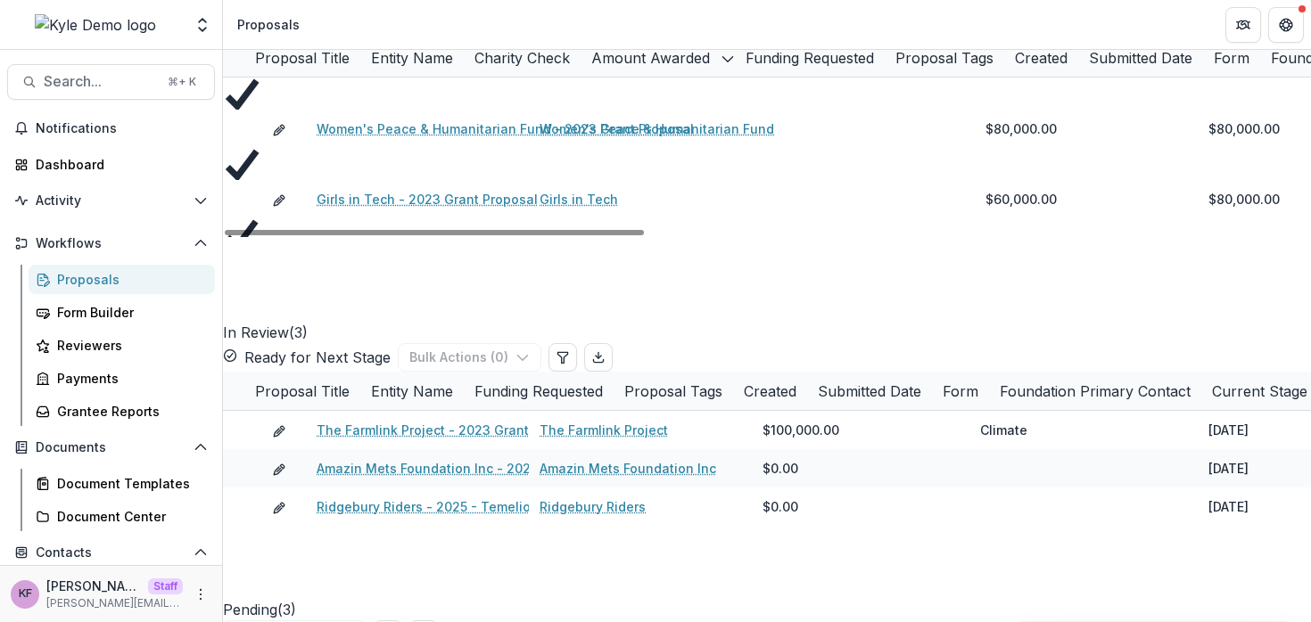
click at [223, 58] on icon at bounding box center [223, 58] width 0 height 0
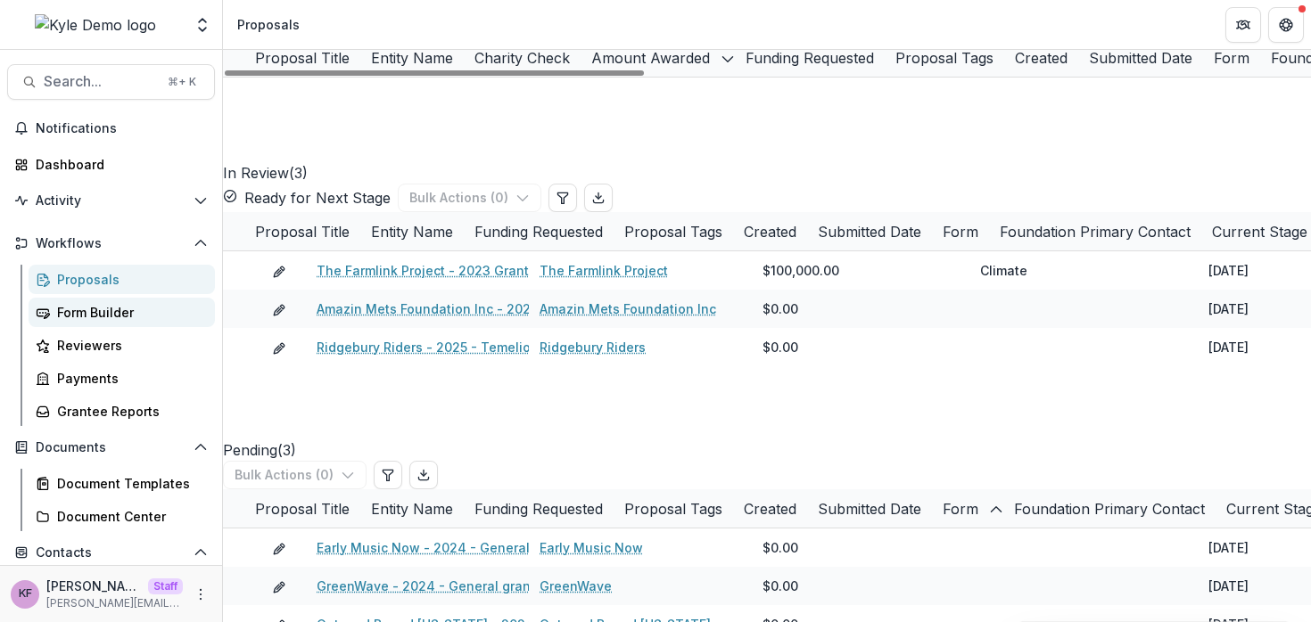
click at [127, 308] on div "Form Builder" at bounding box center [129, 312] width 144 height 19
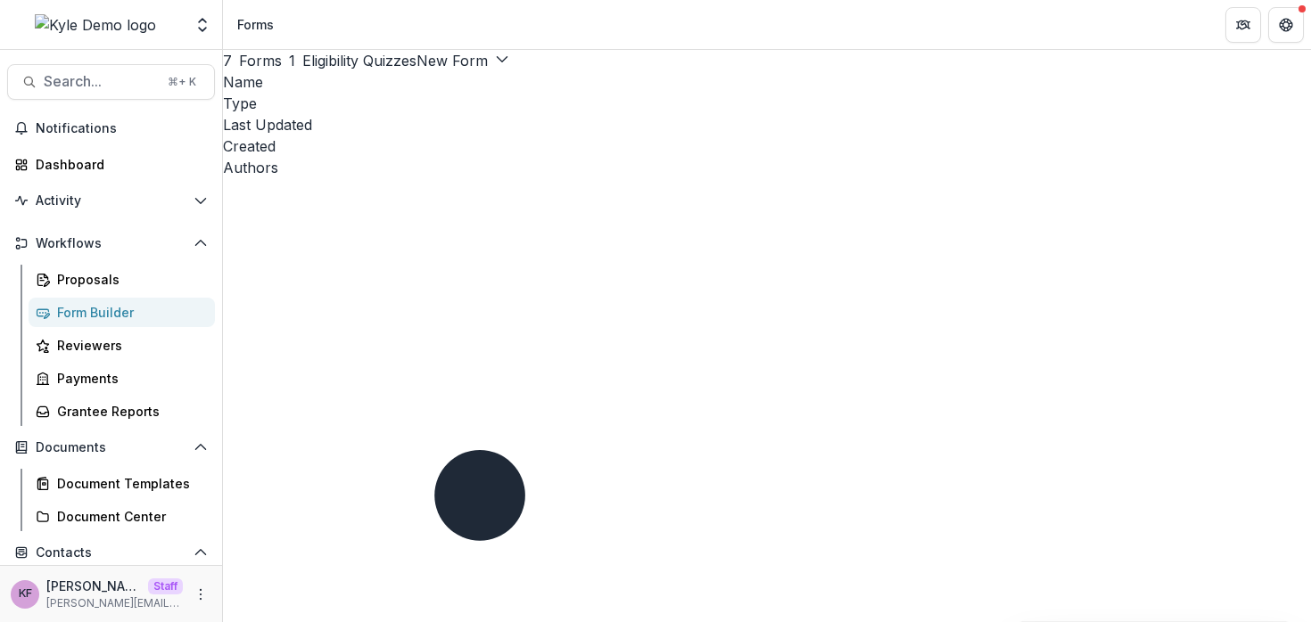
click at [676, 71] on div "7 Forms 1 Eligibility Quizzes New Form New Eligibility Quiz New Form" at bounding box center [767, 60] width 1088 height 21
click at [509, 71] on button "New Form" at bounding box center [462, 60] width 93 height 21
click at [864, 71] on div "7 Forms 1 Eligibility Quizzes New Form New Eligibility Quiz New Form" at bounding box center [767, 60] width 1088 height 21
click at [509, 71] on button "New Form" at bounding box center [462, 60] width 93 height 21
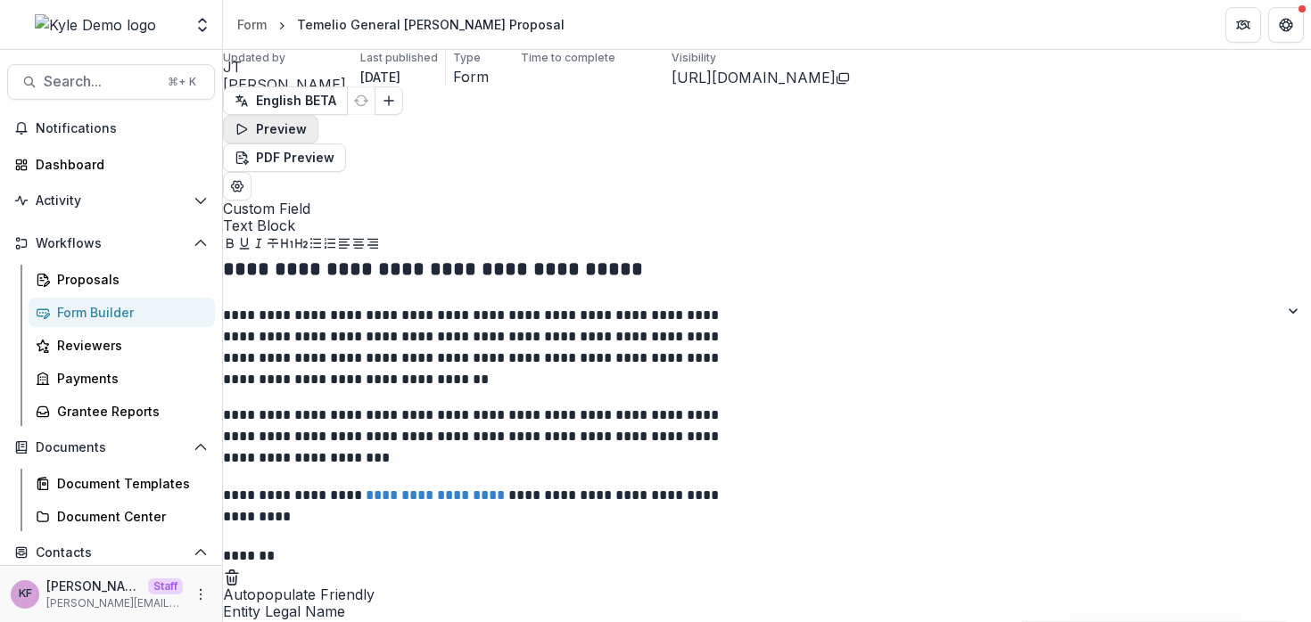
click at [318, 115] on button "Preview" at bounding box center [270, 129] width 95 height 29
drag, startPoint x: 434, startPoint y: 349, endPoint x: 366, endPoint y: 80, distance: 276.8
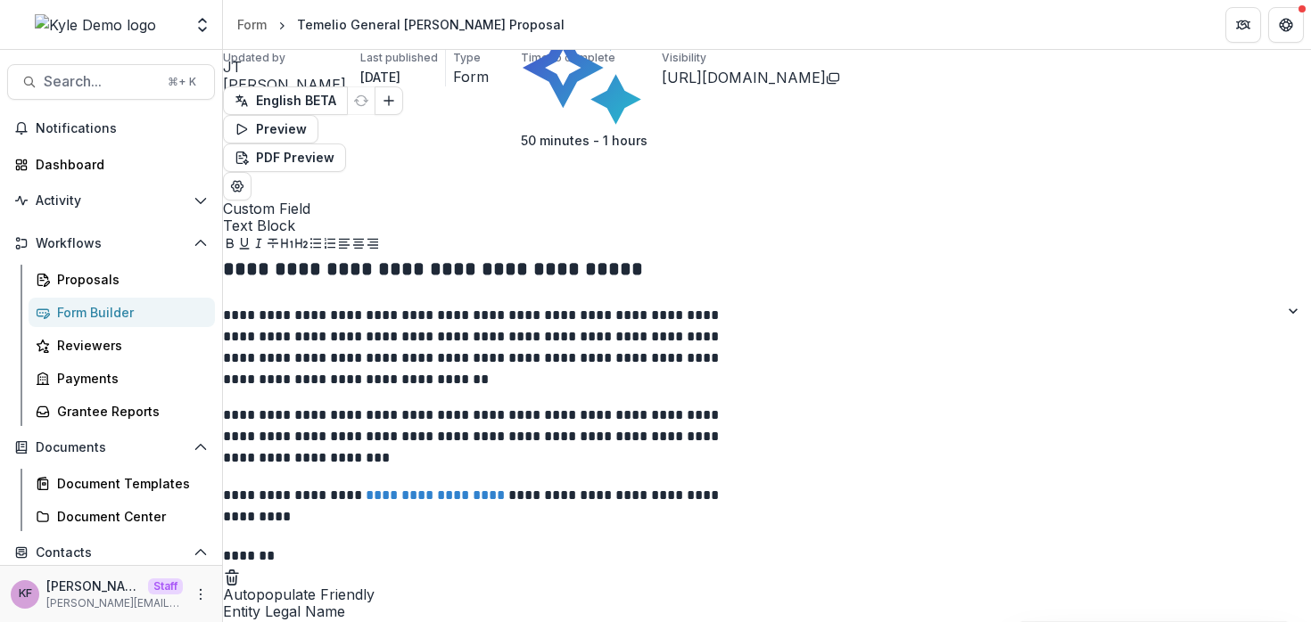
scroll to position [217, 0]
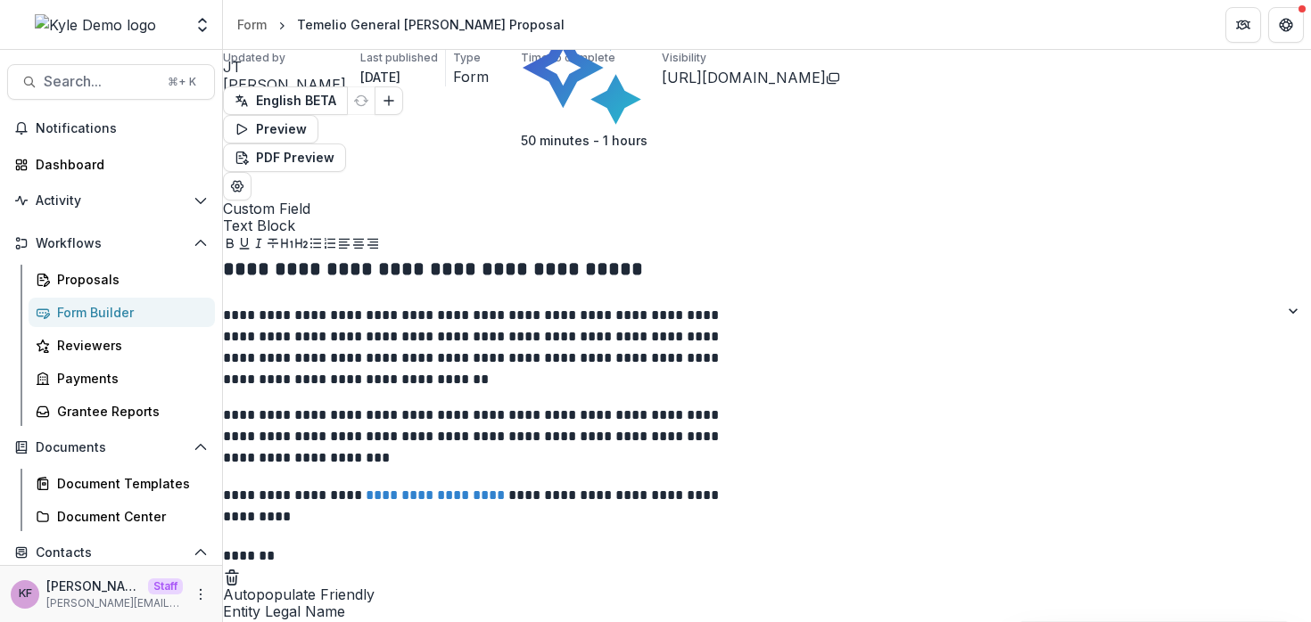
drag, startPoint x: 934, startPoint y: 332, endPoint x: 934, endPoint y: 443, distance: 111.4
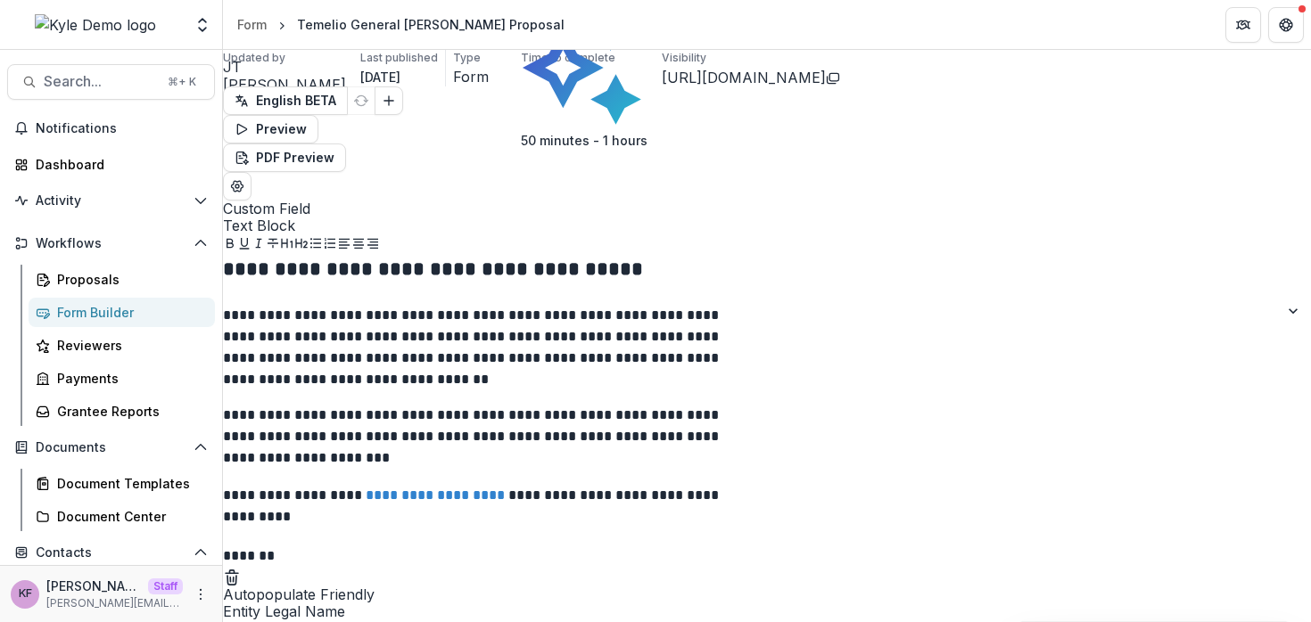
scroll to position [0, 0]
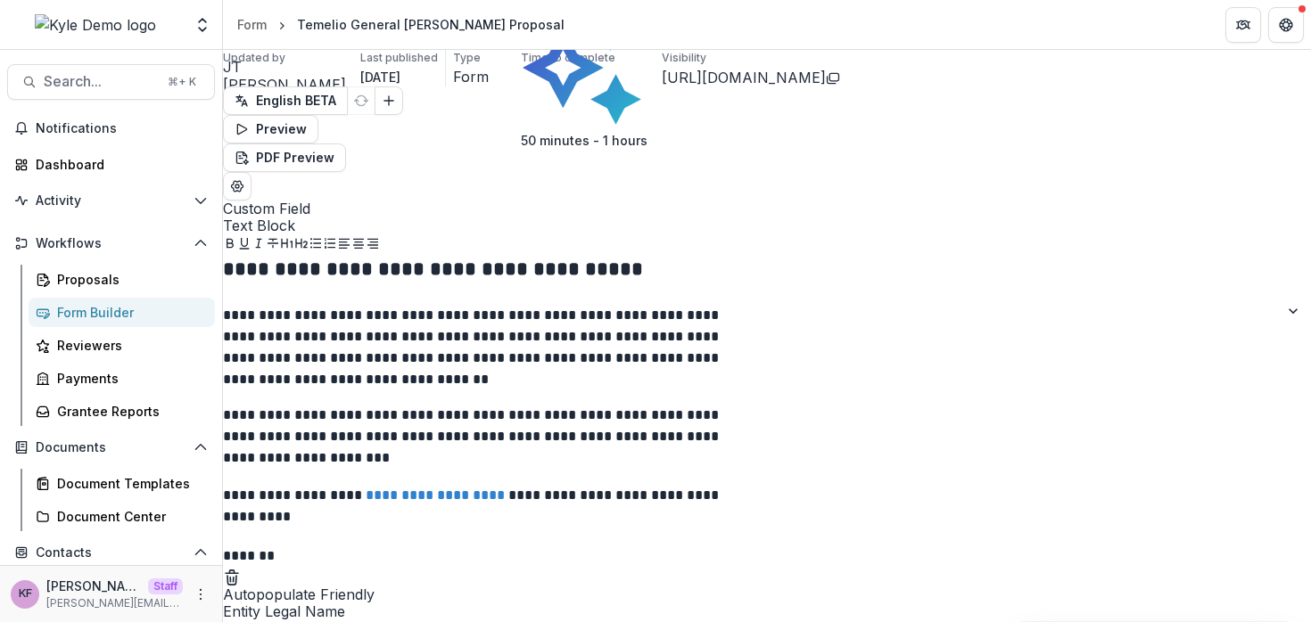
scroll to position [160, 0]
drag, startPoint x: 489, startPoint y: 478, endPoint x: 355, endPoint y: 472, distance: 133.9
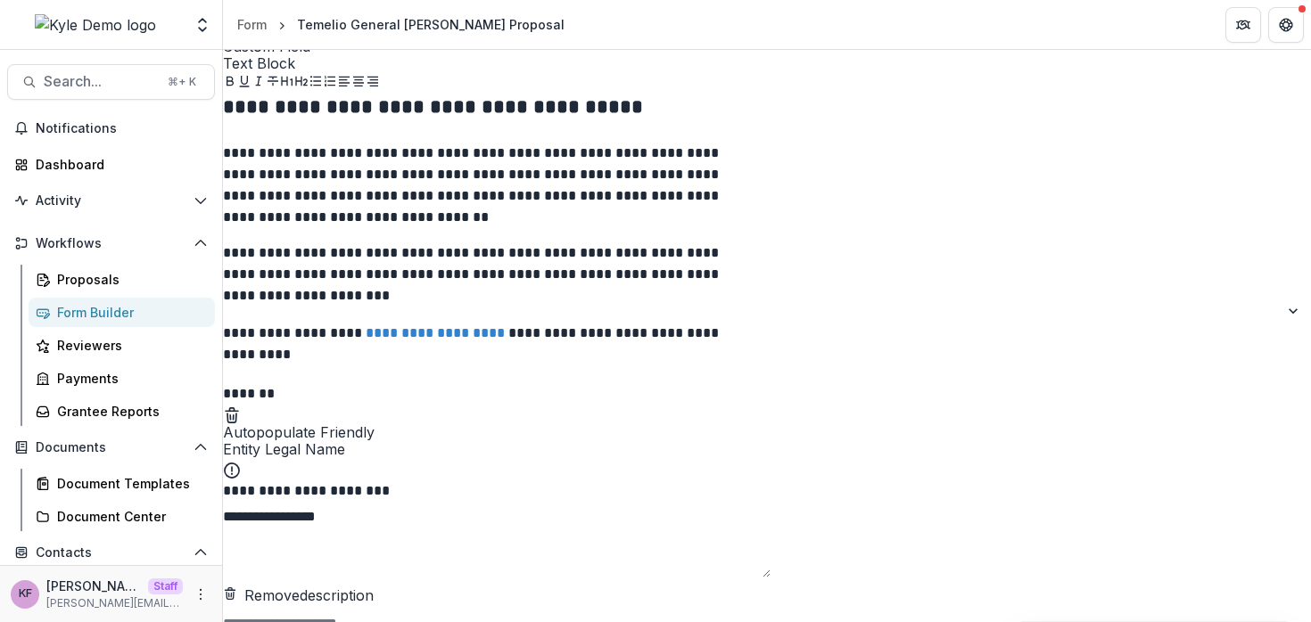
scroll to position [163, 0]
click at [248, 413] on button "Add field" at bounding box center [248, 413] width 0 height 0
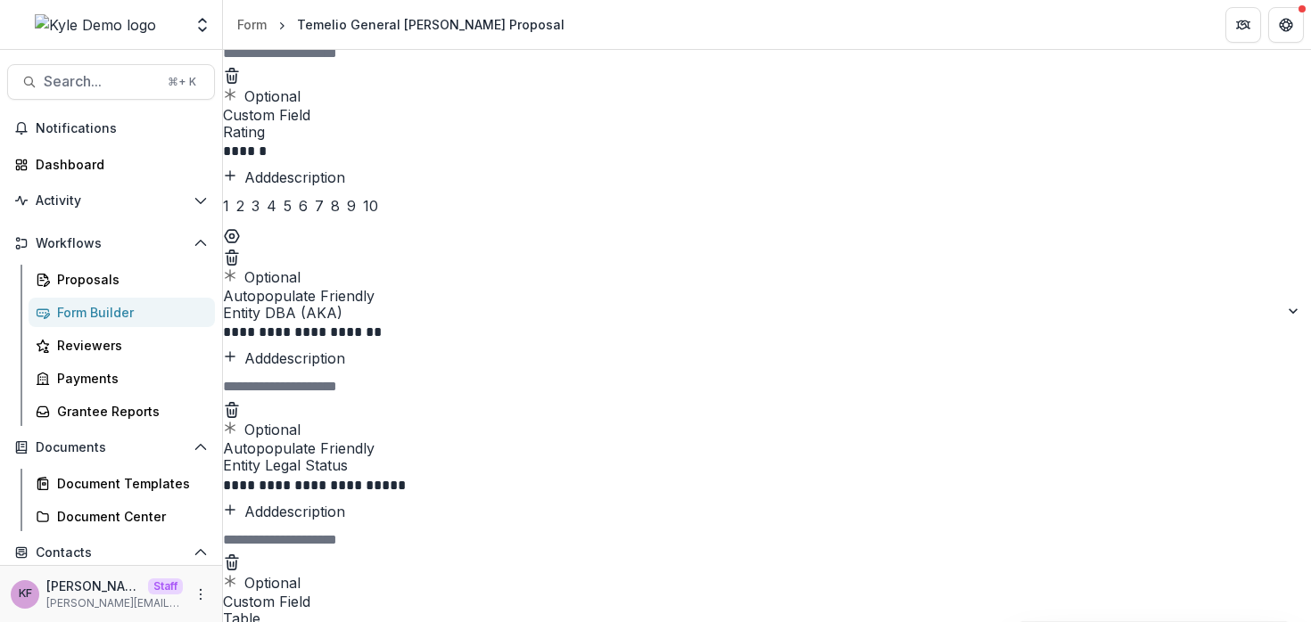
scroll to position [749, 0]
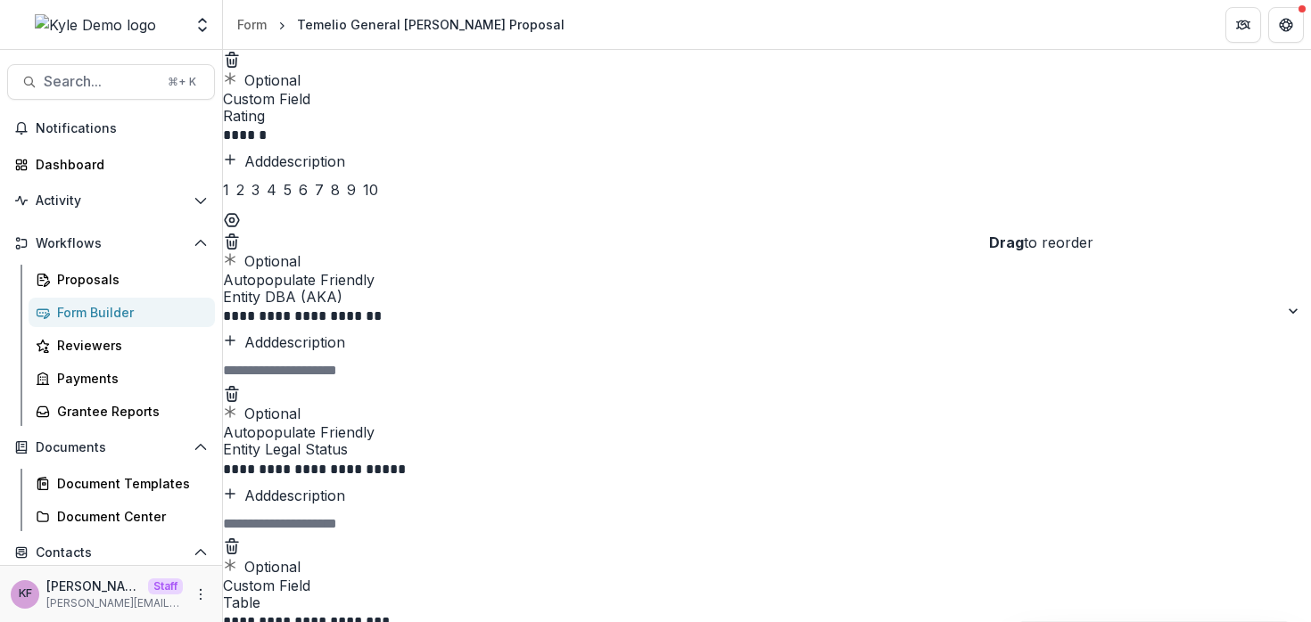
drag, startPoint x: 1020, startPoint y: 230, endPoint x: 1037, endPoint y: 214, distance: 23.3
click at [229, 138] on circle "Move field" at bounding box center [228, 137] width 1 height 1
click at [255, 240] on button "Field Settings" at bounding box center [255, 240] width 0 height 0
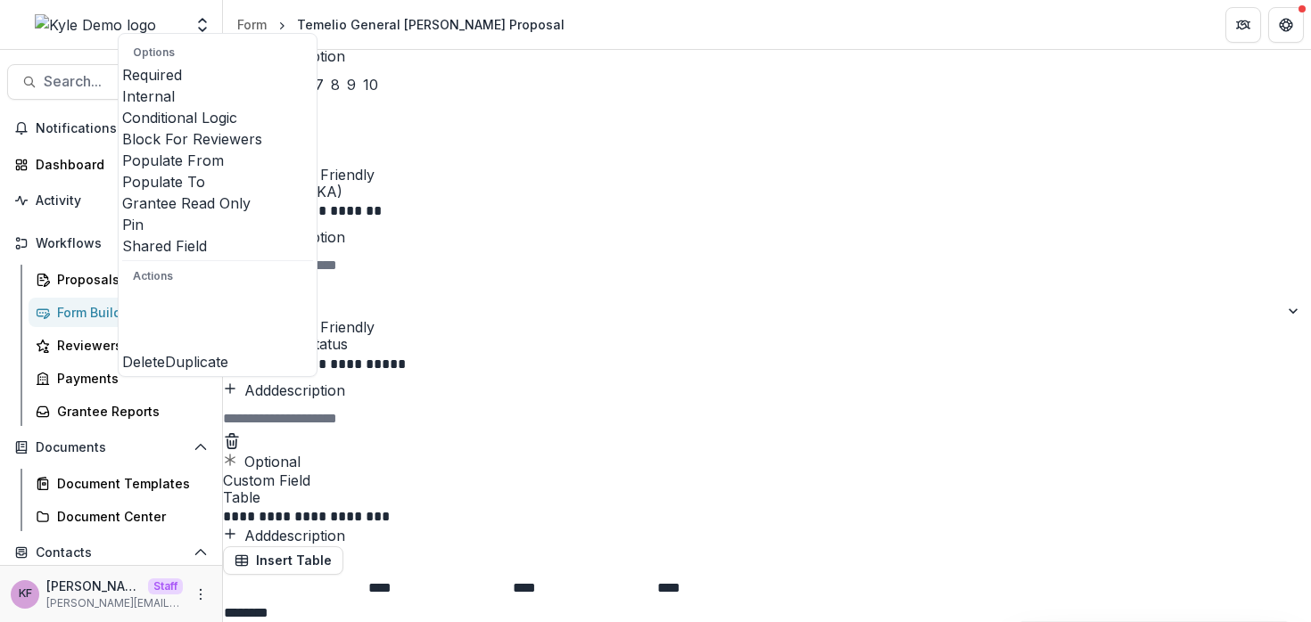
scroll to position [860, 0]
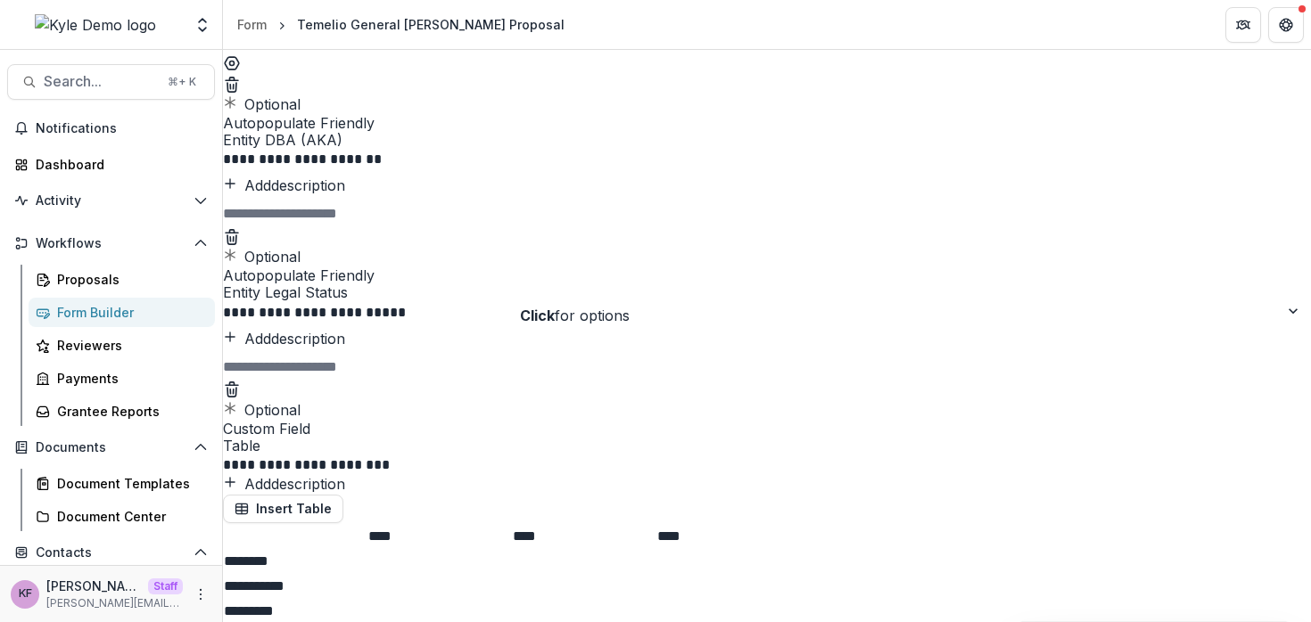
scroll to position [908, 0]
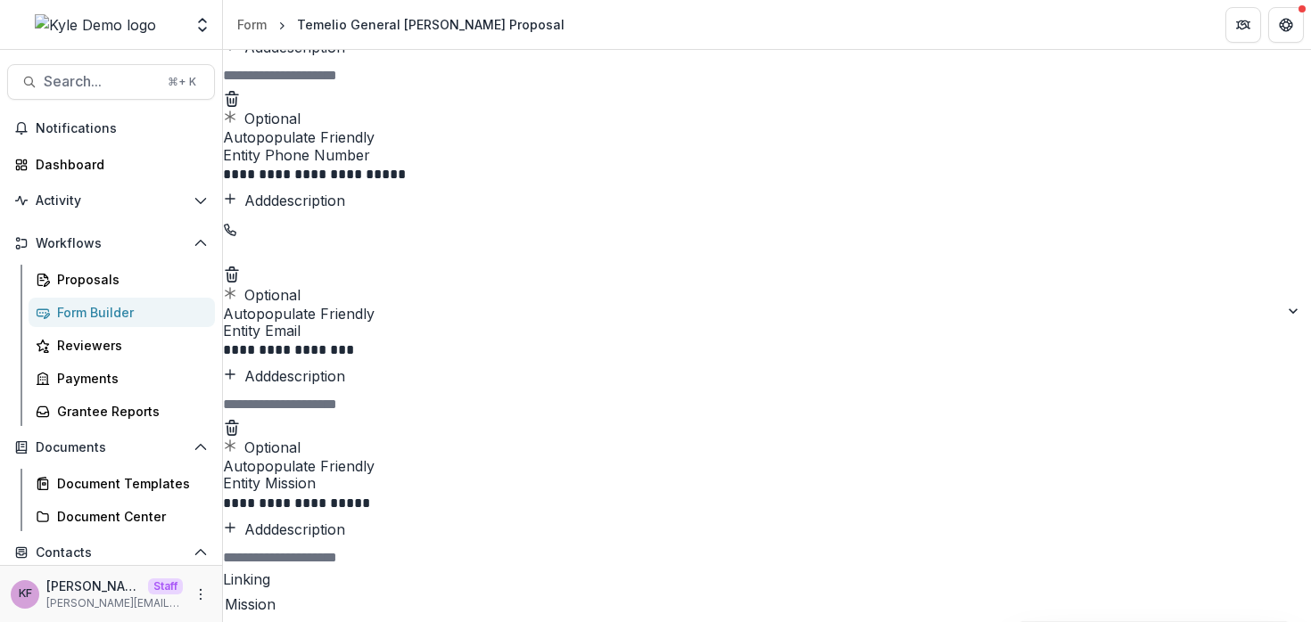
scroll to position [1628, 0]
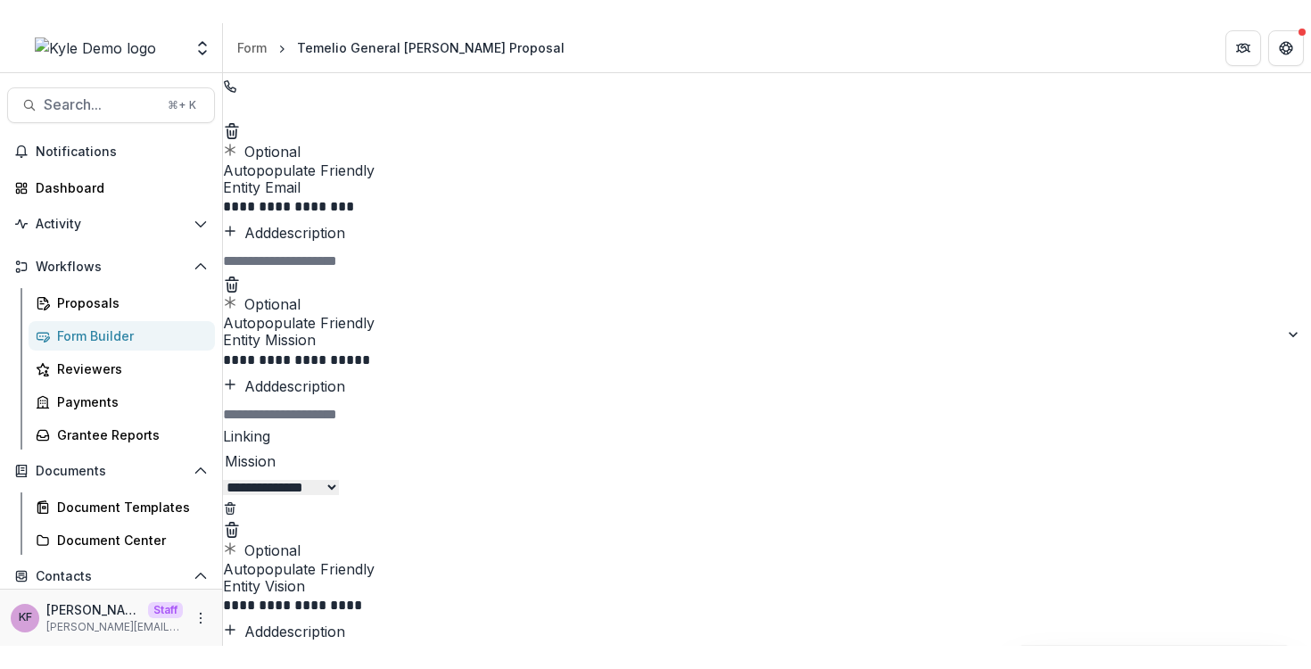
scroll to position [1820, 0]
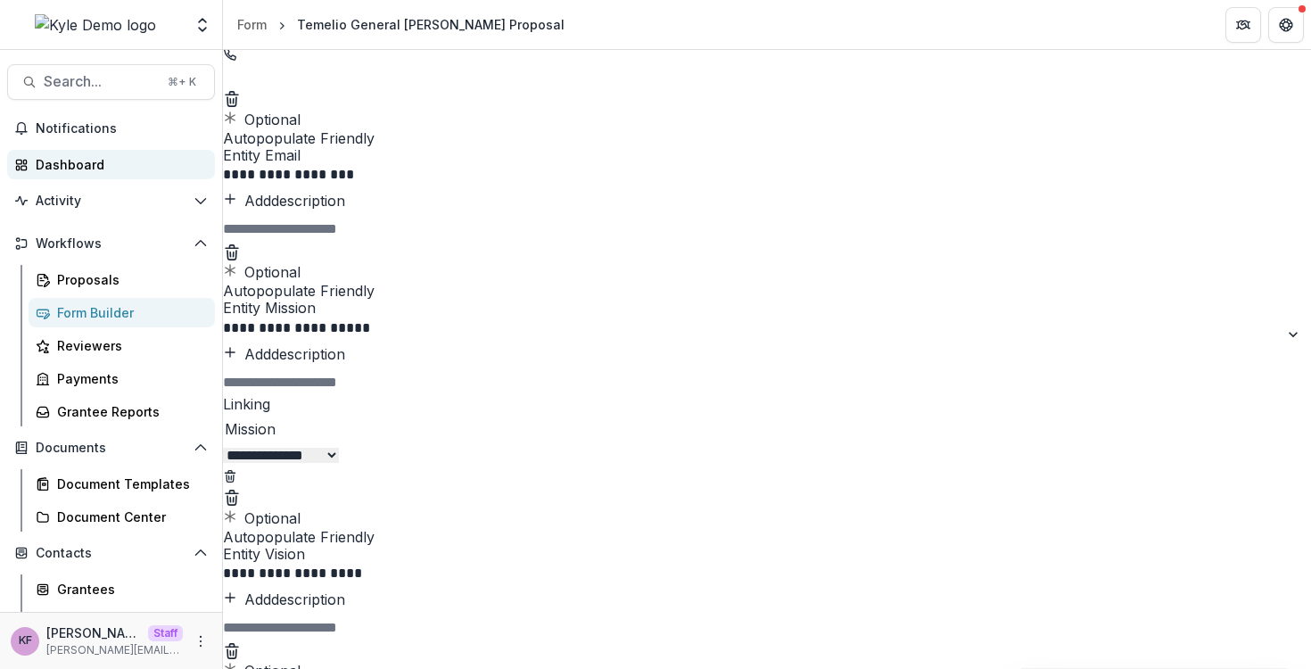
click at [75, 158] on div "Dashboard" at bounding box center [118, 164] width 165 height 19
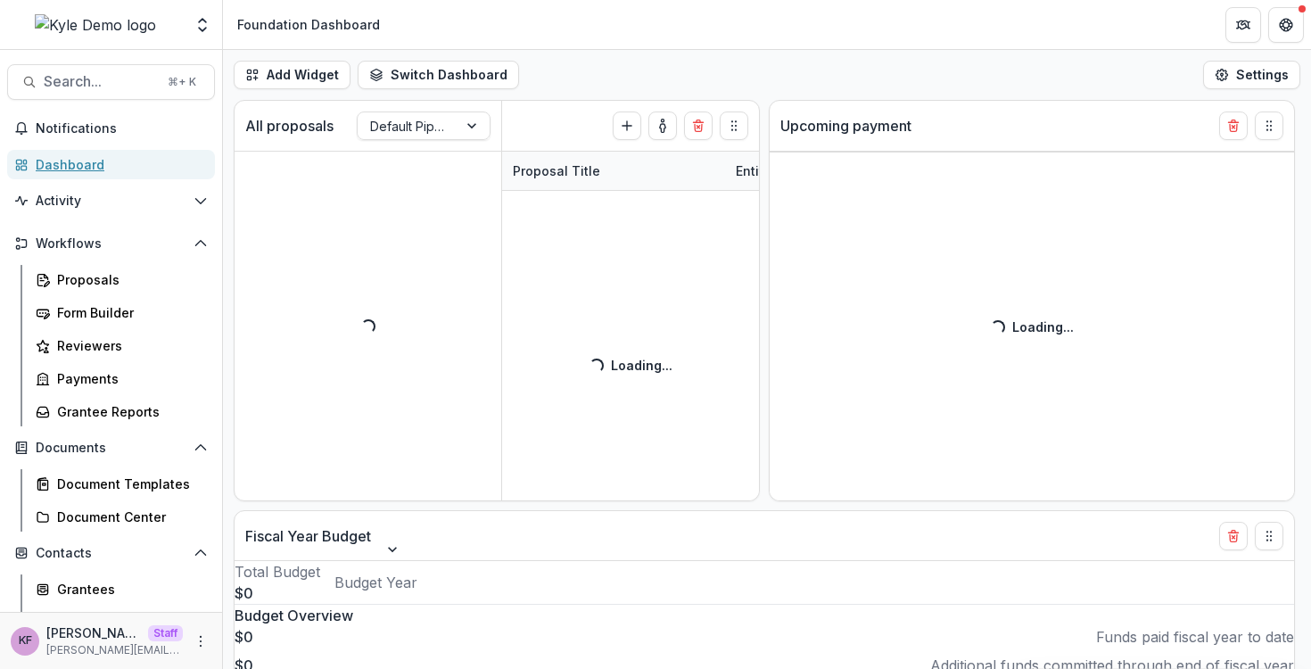
select select "******"
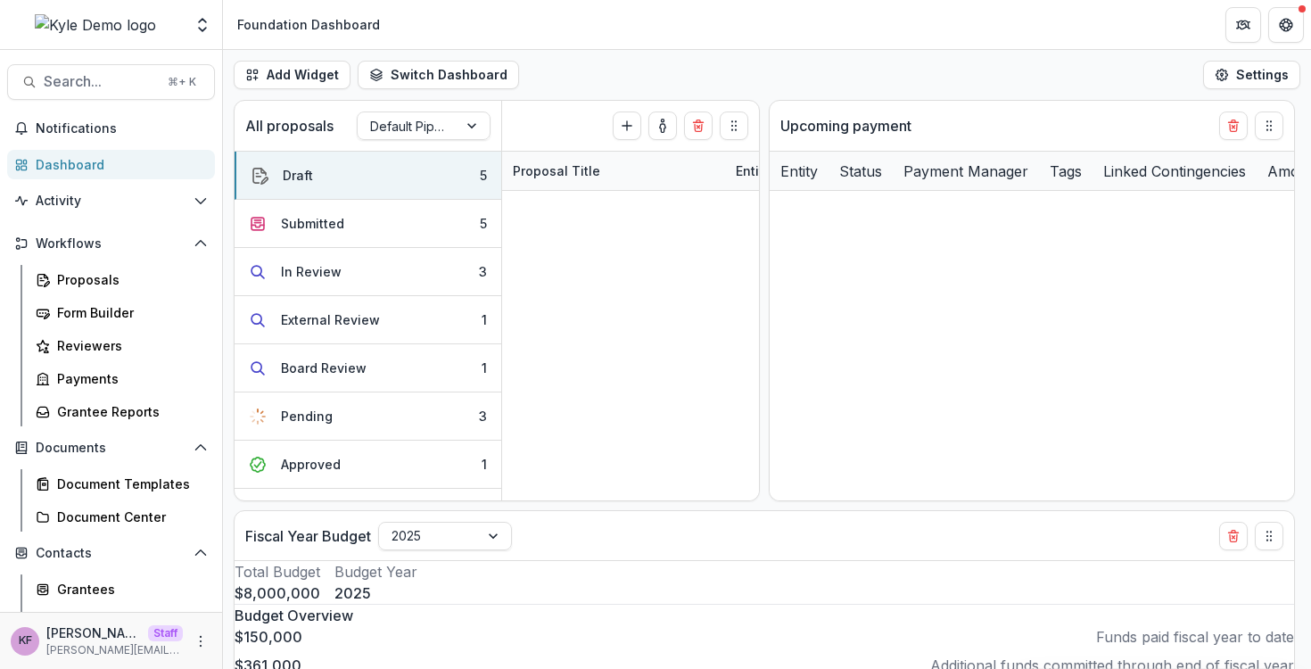
select select "******"
click at [118, 83] on span "Search..." at bounding box center [100, 81] width 113 height 17
type input "****"
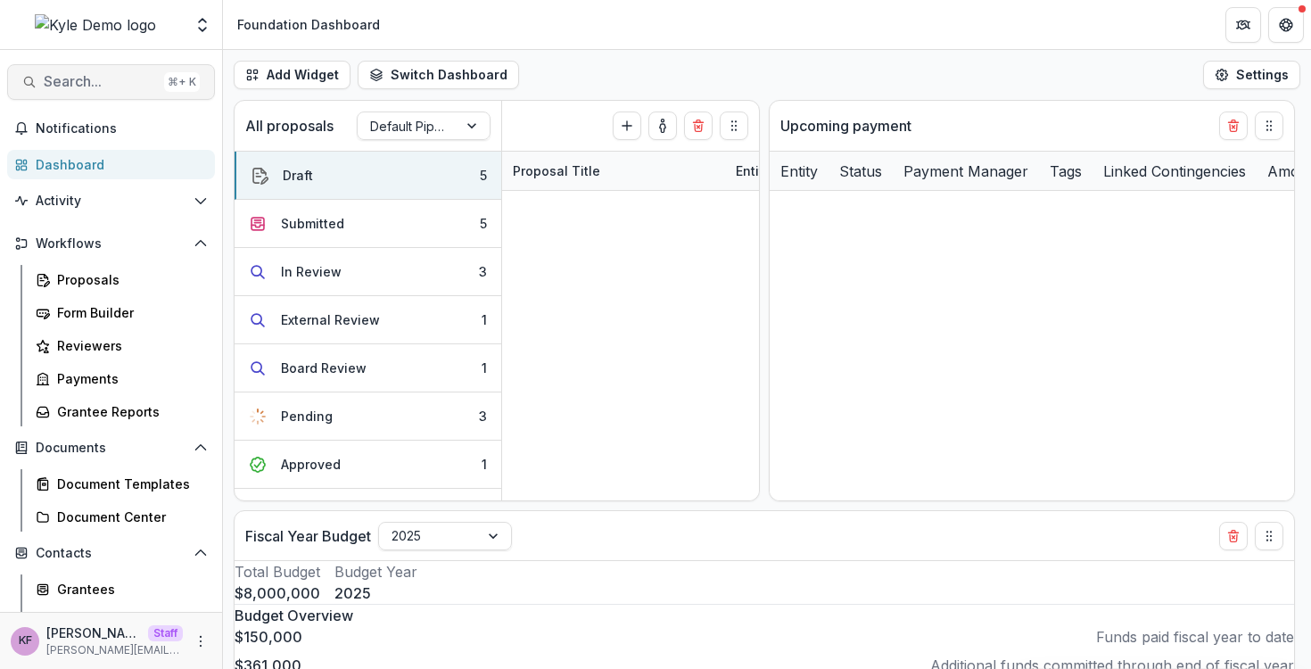
select select "******"
type input "*"
select select "******"
